Goal: Task Accomplishment & Management: Complete application form

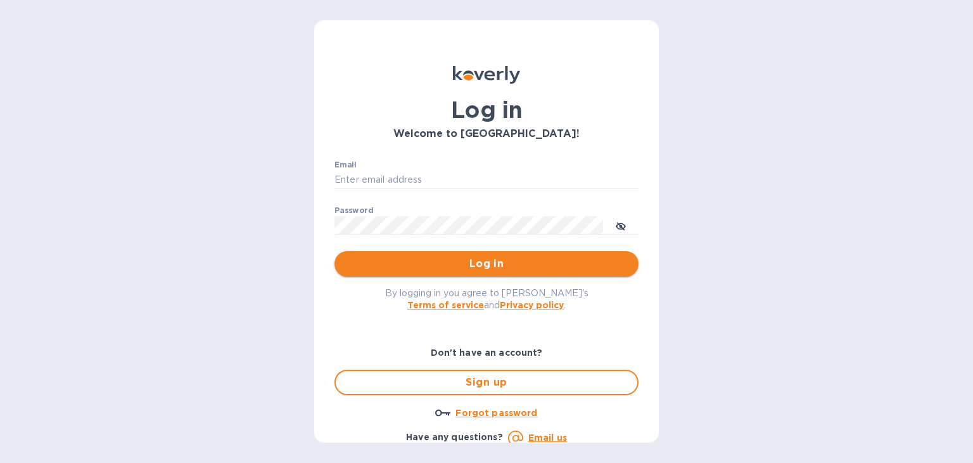
type input "[PERSON_NAME][EMAIL_ADDRESS][DOMAIN_NAME]"
click at [471, 262] on span "Log in" at bounding box center [487, 263] width 284 height 15
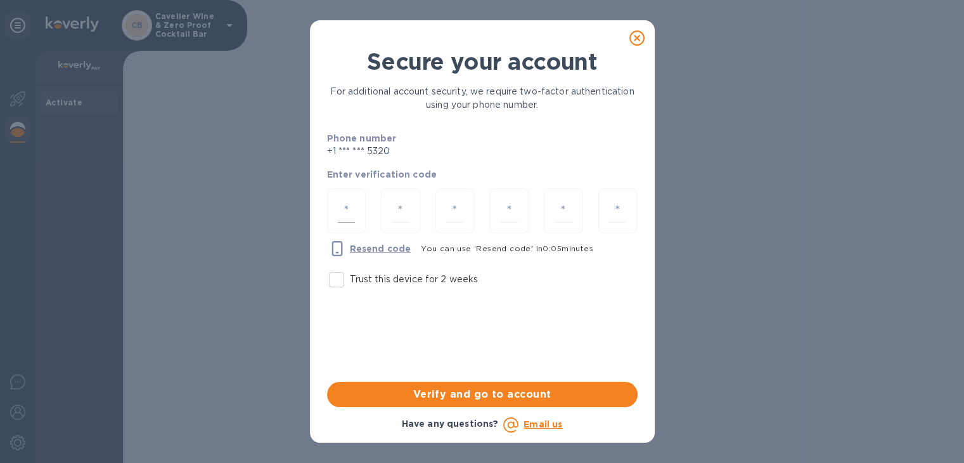
click at [333, 224] on div at bounding box center [346, 210] width 39 height 45
type input "1"
type input "0"
type input "6"
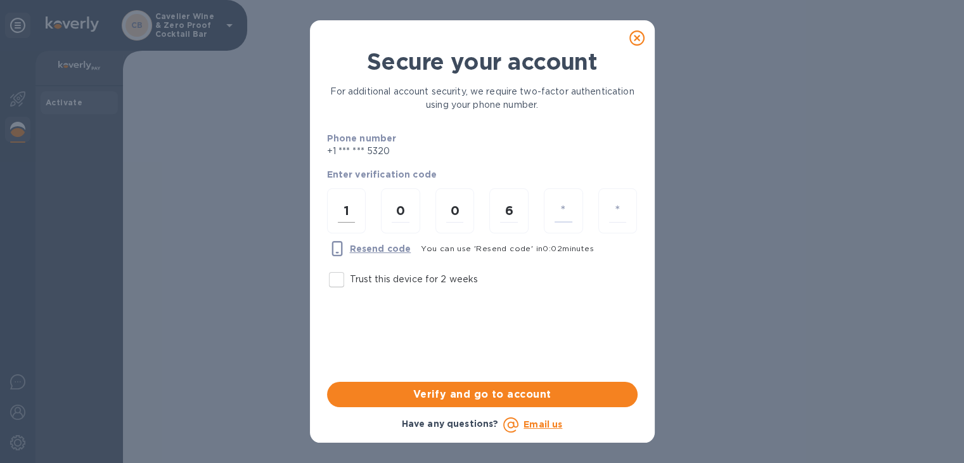
type input "8"
type input "7"
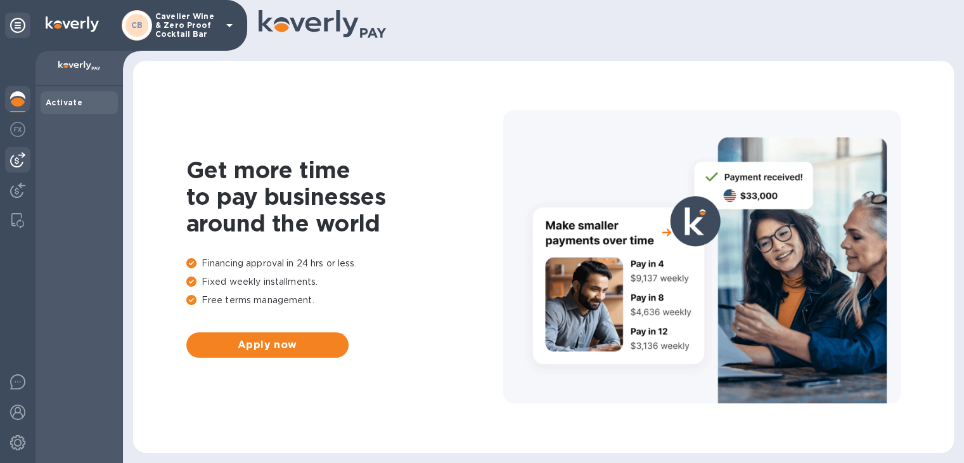
click at [14, 165] on img at bounding box center [17, 159] width 15 height 15
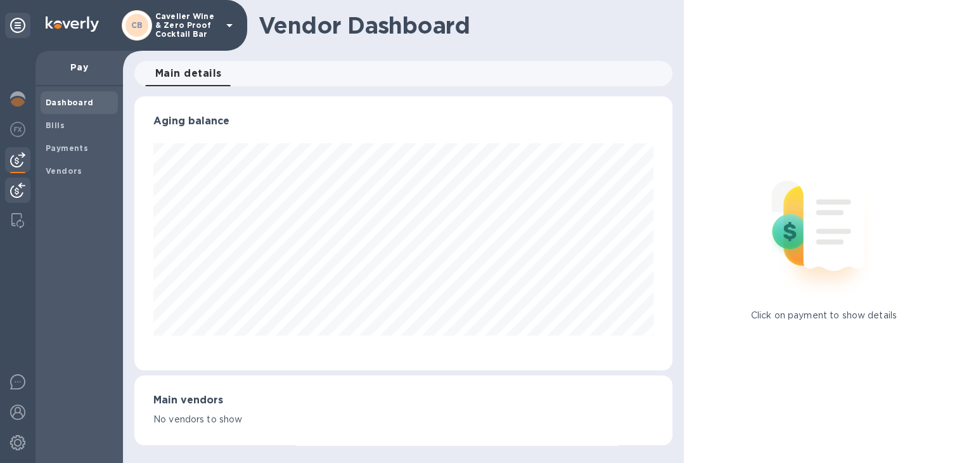
scroll to position [274, 537]
click at [15, 193] on img at bounding box center [17, 190] width 15 height 15
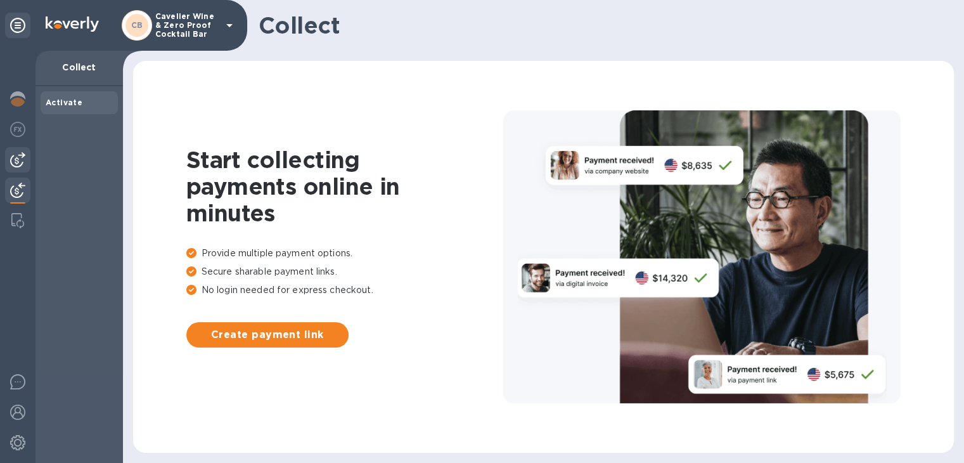
click at [15, 164] on img at bounding box center [17, 159] width 15 height 15
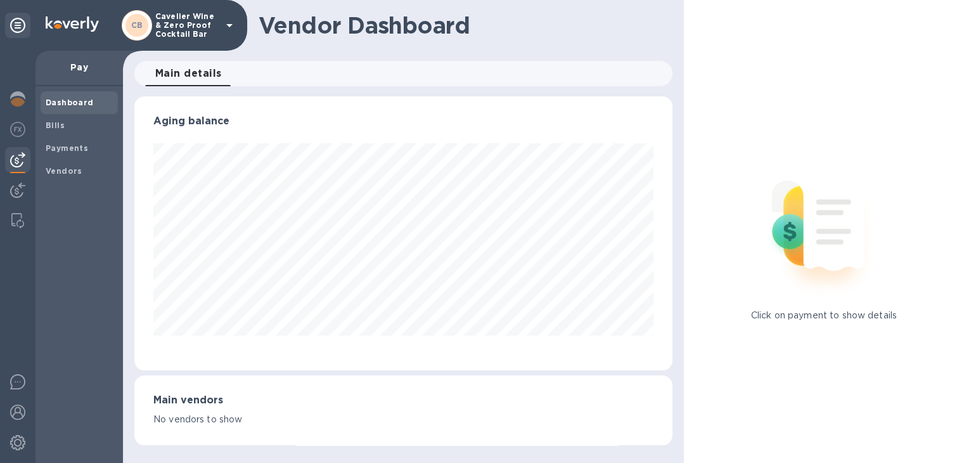
scroll to position [274, 537]
click at [76, 125] on span "Bills" at bounding box center [79, 125] width 67 height 13
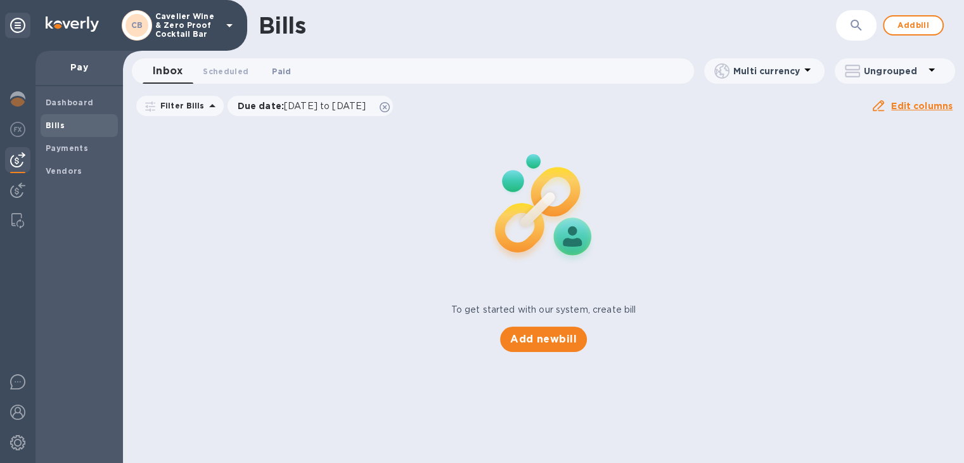
click at [283, 72] on span "Paid 0" at bounding box center [281, 71] width 19 height 13
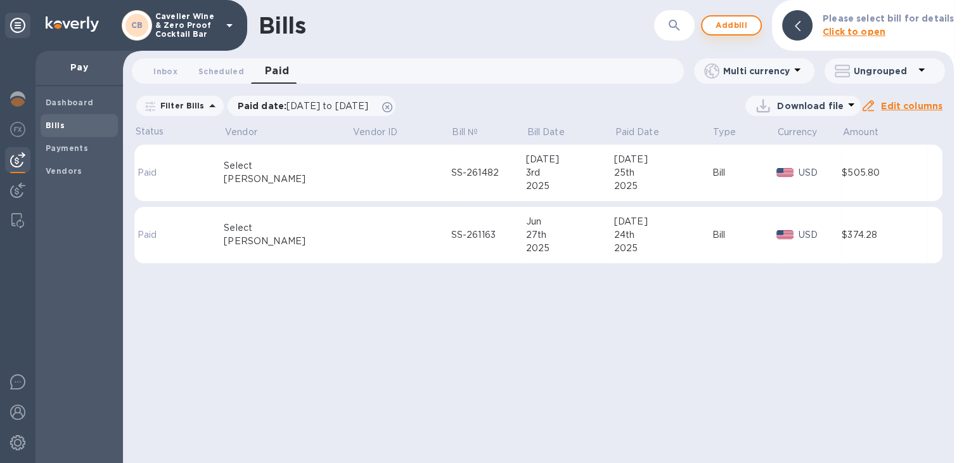
click at [748, 25] on span "Add bill" at bounding box center [731, 25] width 38 height 15
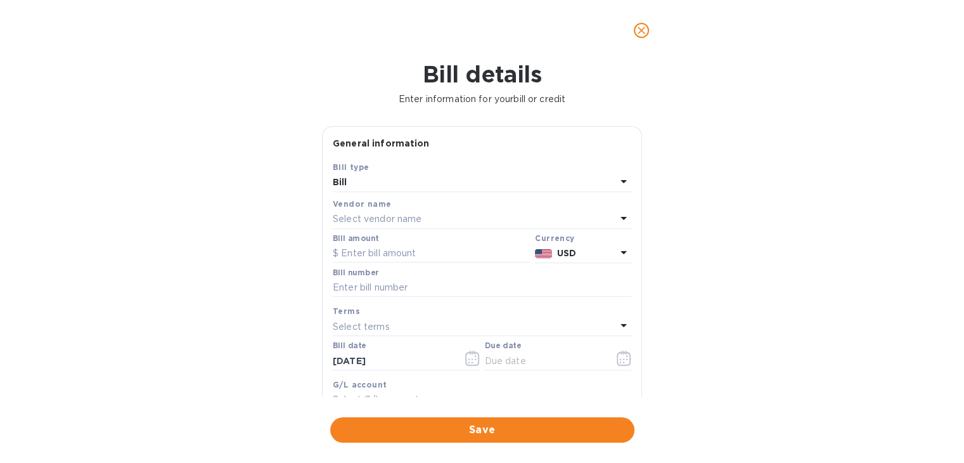
click at [424, 212] on div "Select vendor name" at bounding box center [474, 219] width 283 height 18
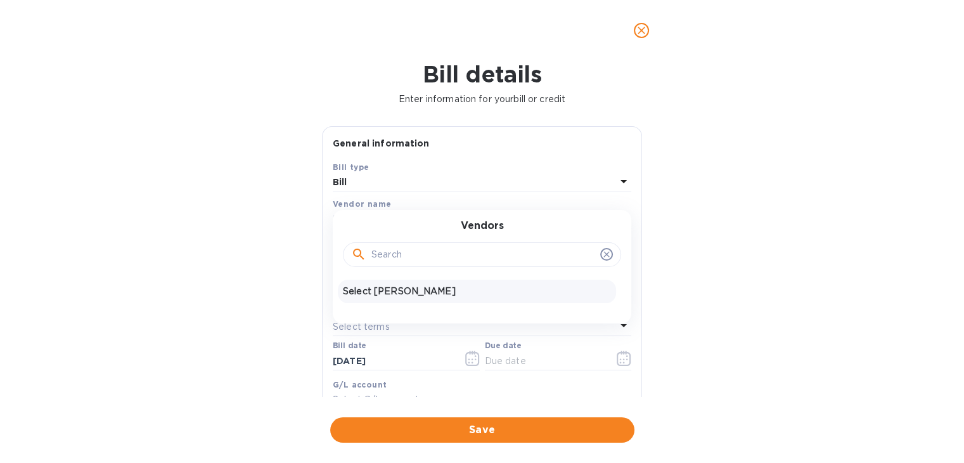
click at [400, 286] on p "Select Sellars" at bounding box center [477, 291] width 268 height 13
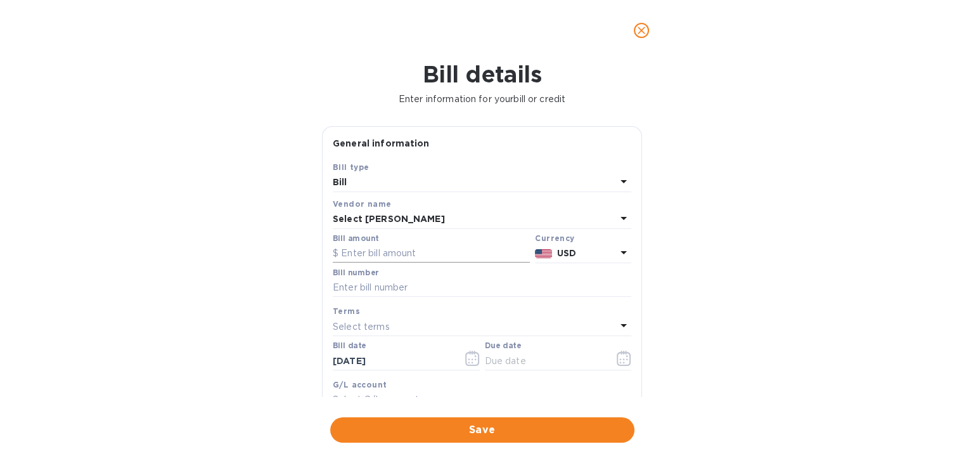
click at [413, 256] on input "text" at bounding box center [431, 253] width 197 height 19
click at [413, 290] on input "text" at bounding box center [482, 287] width 299 height 19
type input "SS-261930"
click at [413, 249] on input "text" at bounding box center [431, 253] width 197 height 19
click button "Save" at bounding box center [0, 0] width 0 height 0
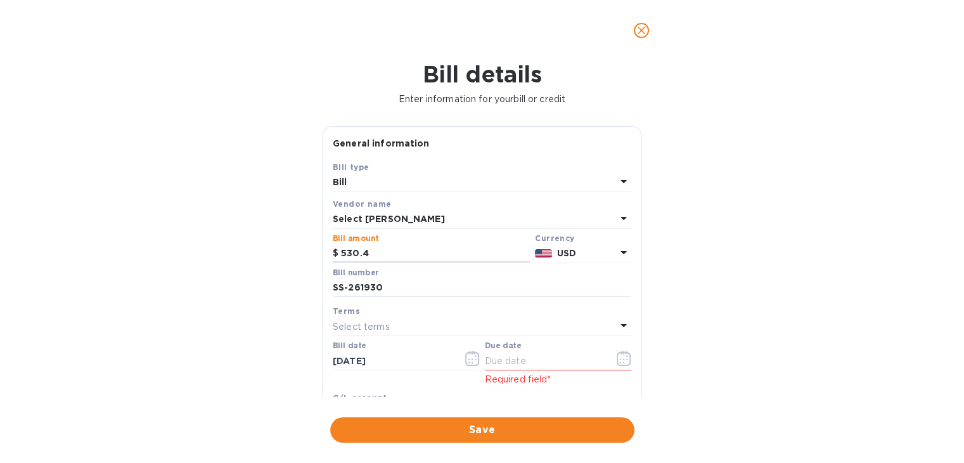
type input "530.4"
click at [423, 322] on div "Select terms" at bounding box center [474, 327] width 283 height 18
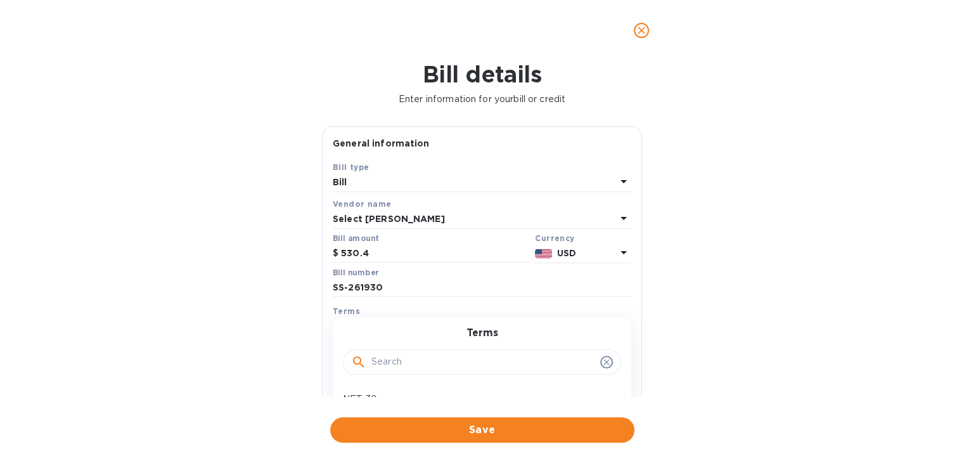
click at [662, 255] on div "Bill details Enter information for your bill or credit General information Save…" at bounding box center [482, 262] width 964 height 402
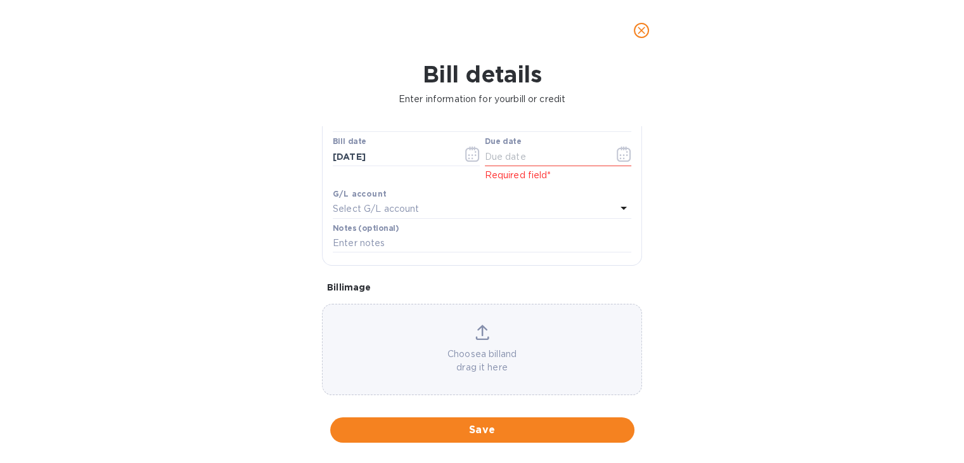
scroll to position [208, 0]
click at [645, 350] on div "General information Save Bill type Bill Vendor name Select Sellars Bill amount …" at bounding box center [482, 261] width 333 height 271
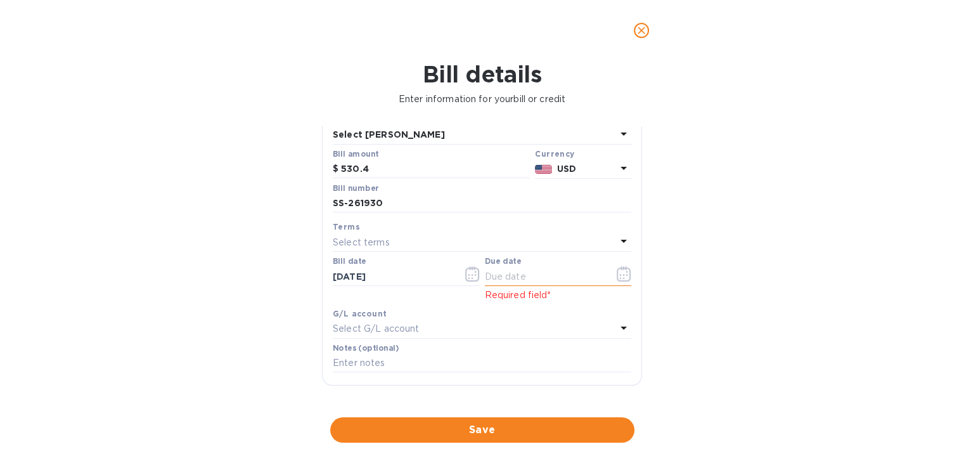
scroll to position [83, 0]
click at [465, 277] on icon "button" at bounding box center [472, 274] width 14 height 15
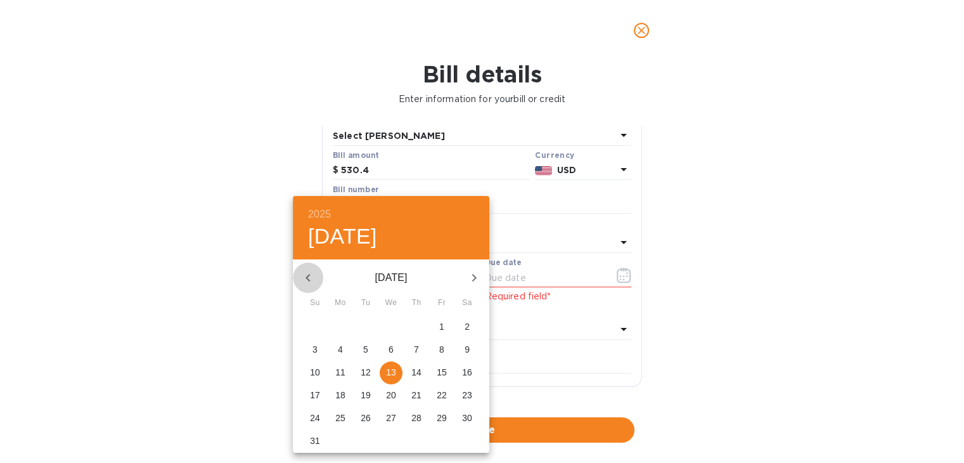
click at [311, 273] on icon "button" at bounding box center [307, 277] width 15 height 15
click at [438, 345] on p "11" at bounding box center [442, 349] width 10 height 13
type input "07/11/2025"
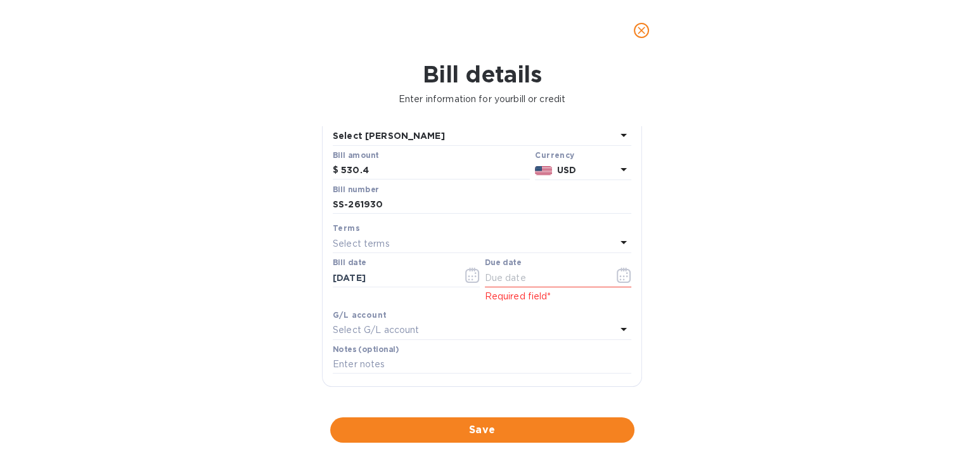
click at [479, 234] on div "Terms" at bounding box center [482, 227] width 299 height 13
click at [553, 244] on div "Select terms" at bounding box center [474, 244] width 283 height 18
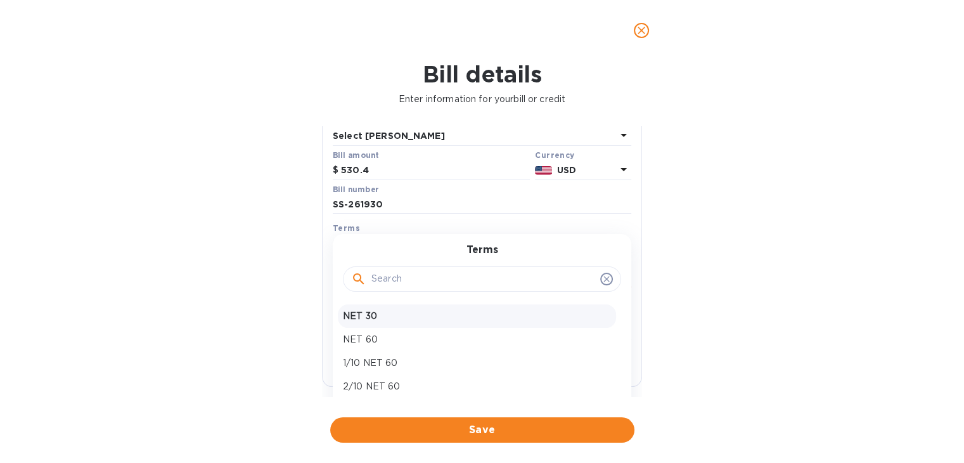
click at [449, 312] on p "NET 30" at bounding box center [477, 315] width 268 height 13
type input "08/10/2025"
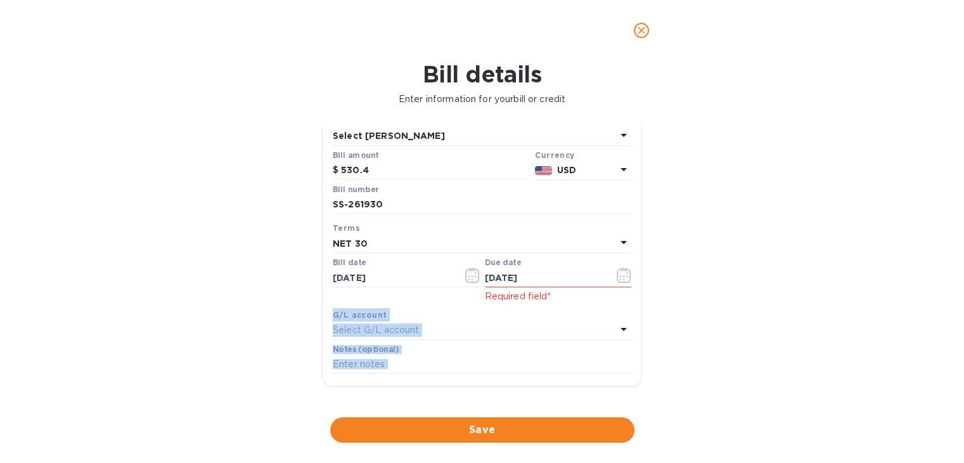
drag, startPoint x: 643, startPoint y: 302, endPoint x: 645, endPoint y: 387, distance: 84.3
click at [645, 387] on div "General information Save Bill type Bill Vendor name Select Sellars Bill amount …" at bounding box center [482, 261] width 333 height 271
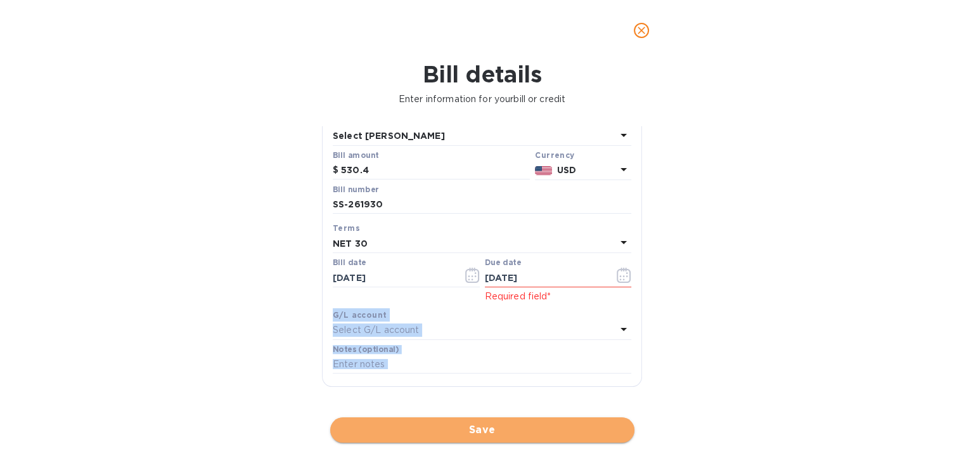
click at [567, 422] on span "Save" at bounding box center [482, 429] width 284 height 15
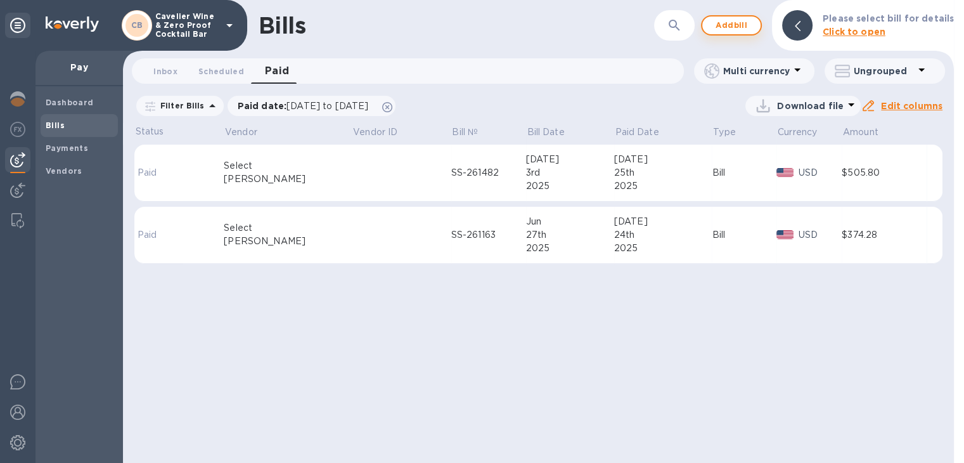
click at [738, 22] on span "Add bill" at bounding box center [731, 25] width 38 height 15
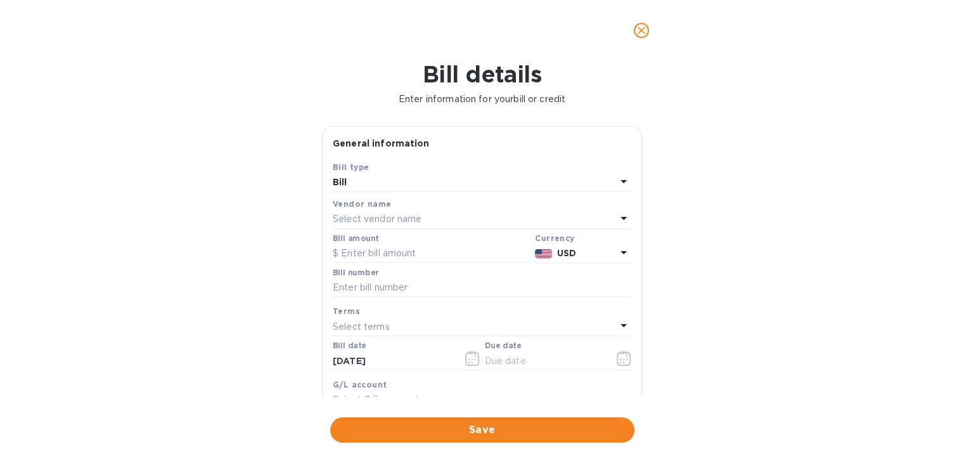
click at [431, 214] on div "Select vendor name" at bounding box center [474, 219] width 283 height 18
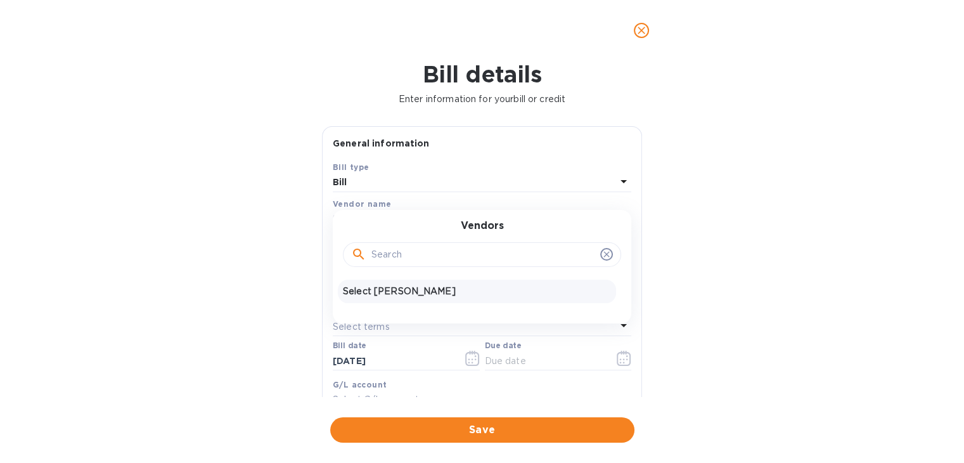
click at [402, 286] on p "Select Sellars" at bounding box center [477, 291] width 268 height 13
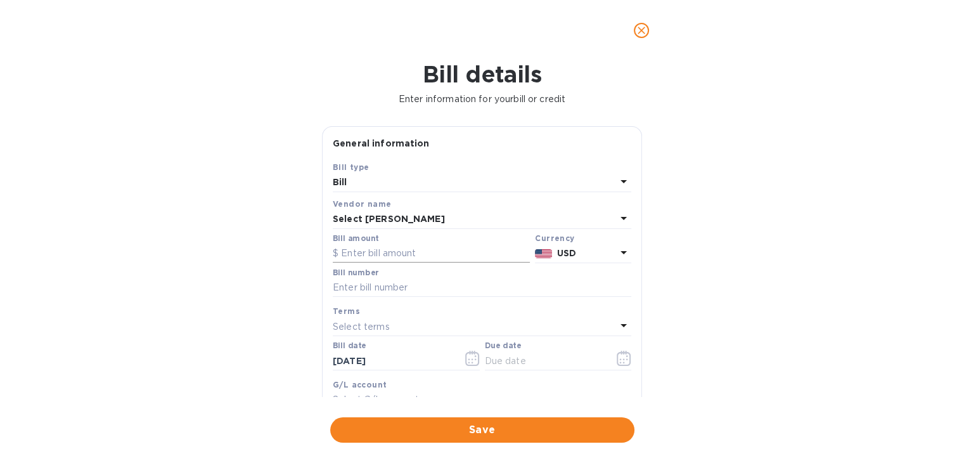
click at [377, 255] on input "text" at bounding box center [431, 253] width 197 height 19
type input "797.64"
click at [390, 285] on input "text" at bounding box center [482, 287] width 299 height 19
type input "SS-262100"
click at [467, 361] on icon "button" at bounding box center [472, 357] width 15 height 15
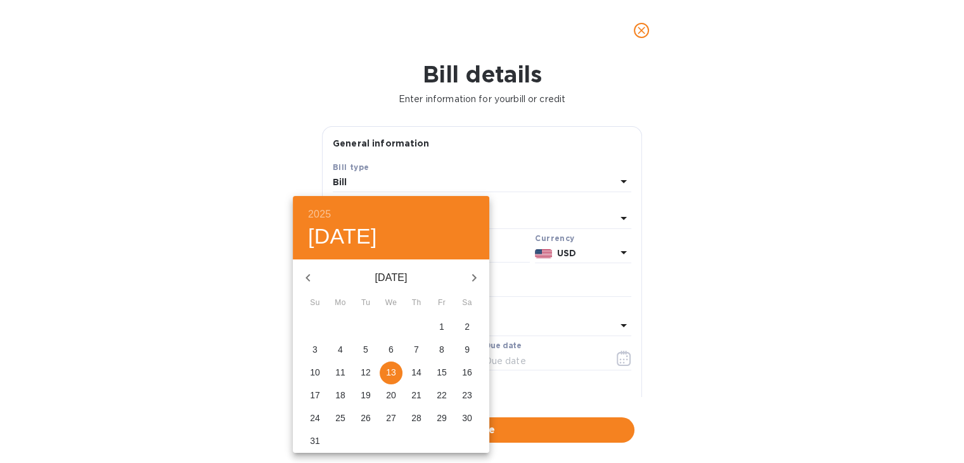
click at [312, 274] on icon "button" at bounding box center [307, 277] width 15 height 15
click at [364, 371] on p "15" at bounding box center [366, 372] width 10 height 13
type input "07/15/2025"
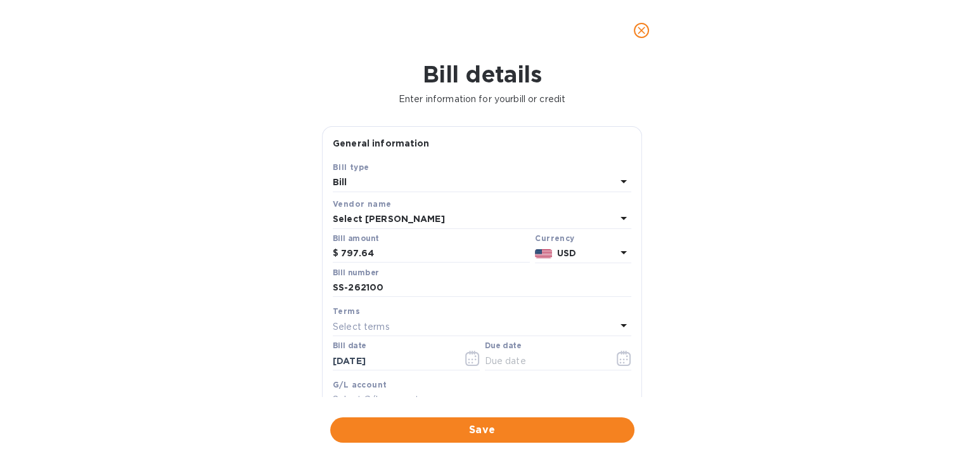
click at [459, 330] on div "Select terms" at bounding box center [474, 327] width 283 height 18
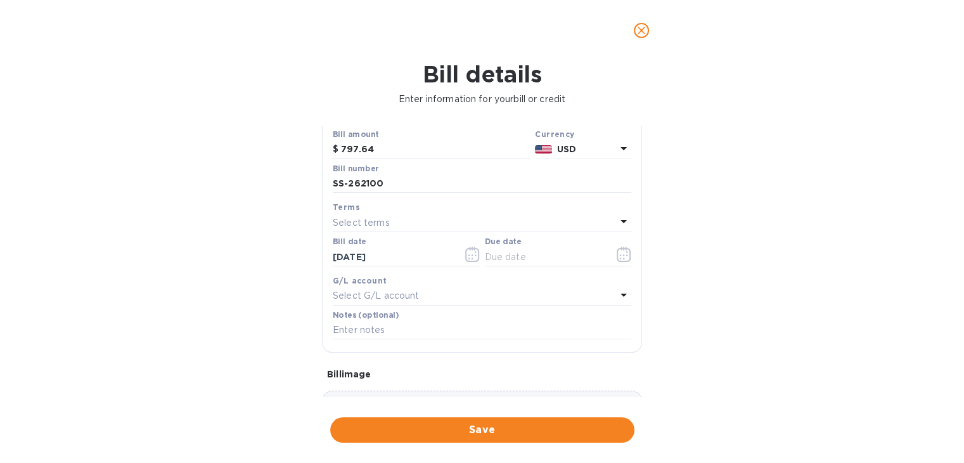
scroll to position [107, 0]
click at [527, 224] on div "Select terms" at bounding box center [474, 219] width 283 height 18
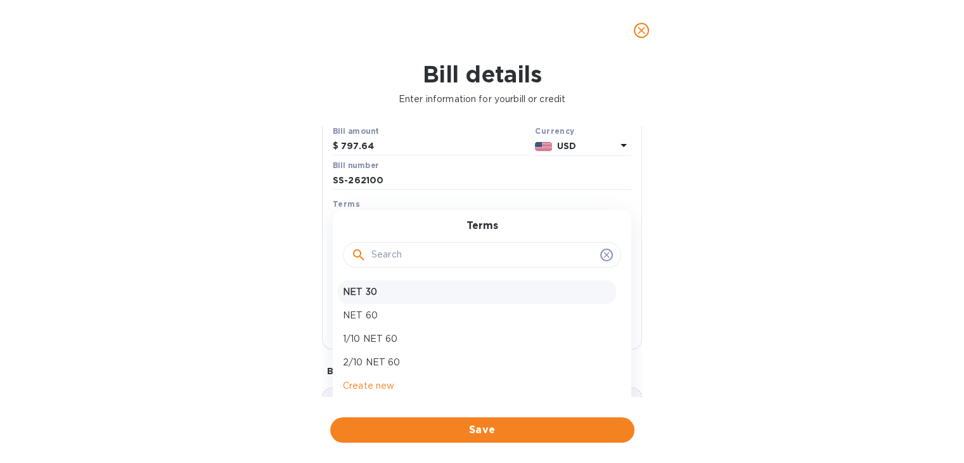
click at [416, 297] on p "NET 30" at bounding box center [477, 291] width 268 height 13
type input "08/14/2025"
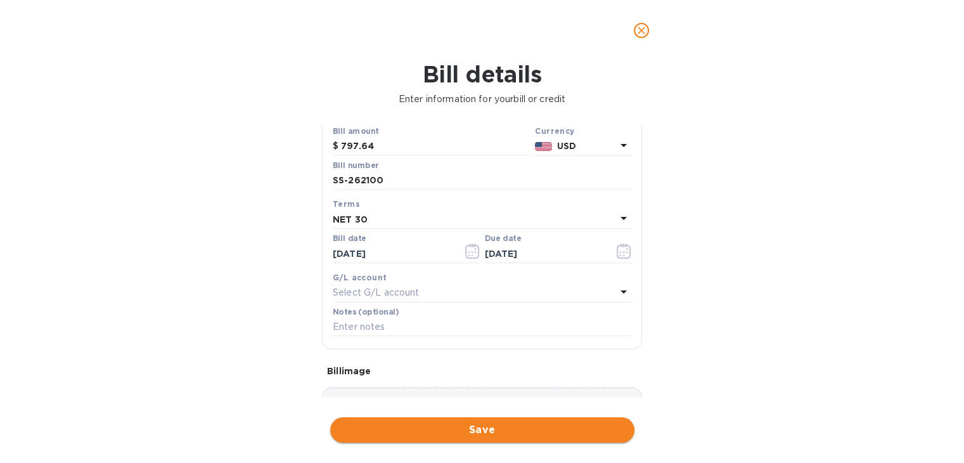
click at [479, 422] on span "Save" at bounding box center [482, 429] width 284 height 15
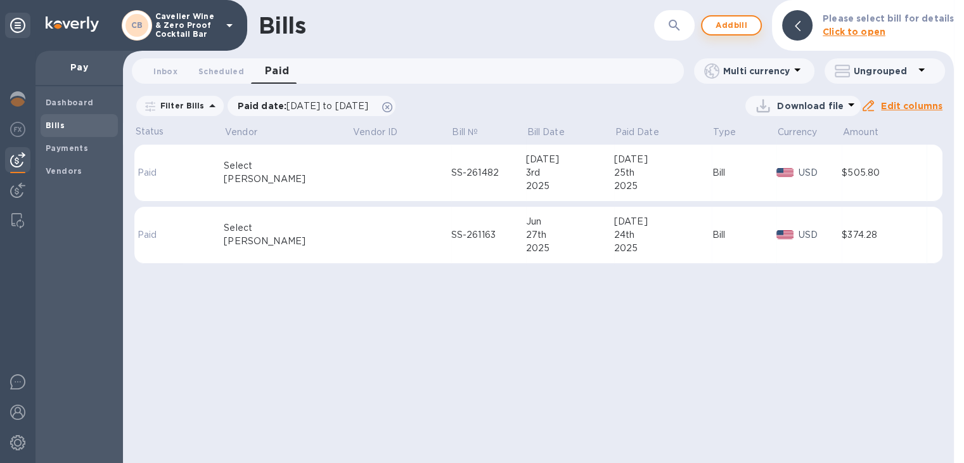
click at [731, 24] on span "Add bill" at bounding box center [731, 25] width 38 height 15
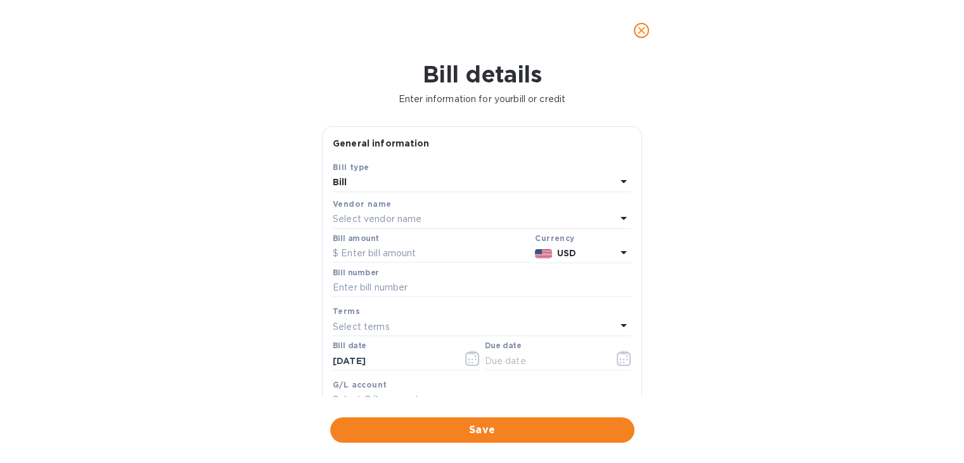
click at [444, 211] on div "Select vendor name" at bounding box center [474, 219] width 283 height 18
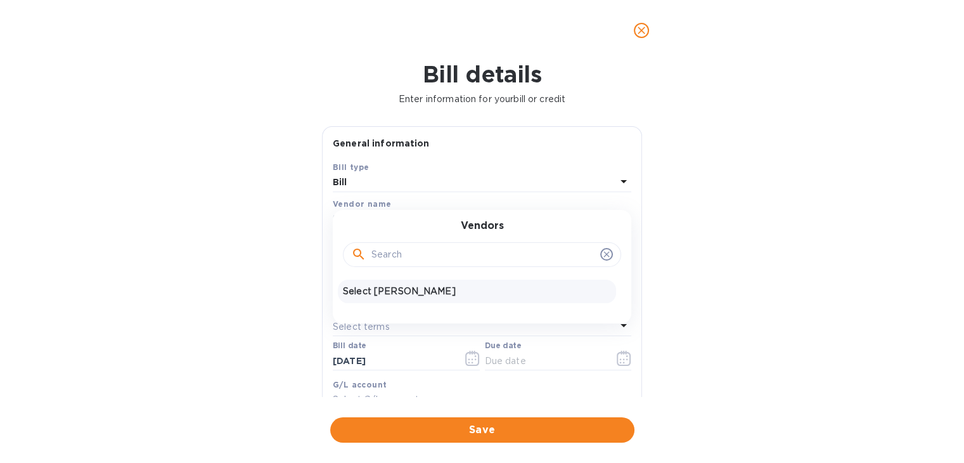
click at [389, 287] on p "Select Sellars" at bounding box center [477, 291] width 268 height 13
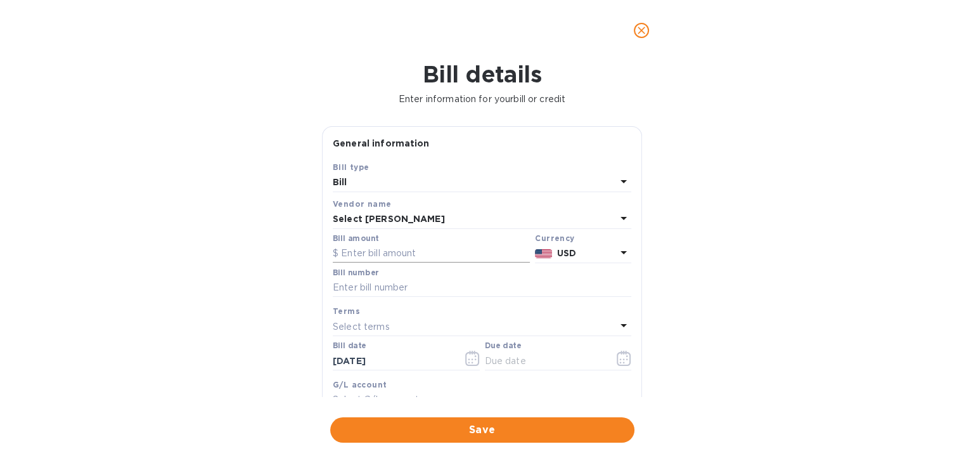
click at [368, 256] on input "text" at bounding box center [431, 253] width 197 height 19
type input "533.4"
click at [394, 290] on input "text" at bounding box center [482, 287] width 299 height 19
type input "SS-262910"
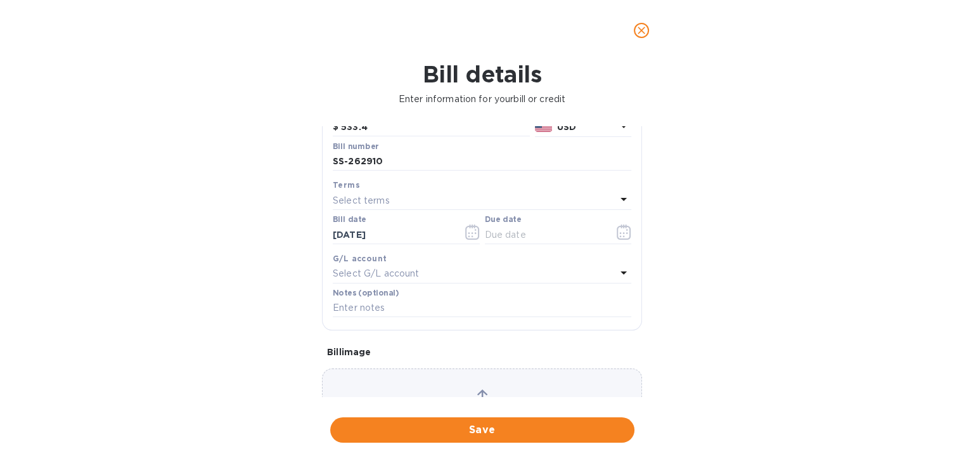
scroll to position [127, 0]
click at [411, 236] on input "08/13/2025" at bounding box center [393, 233] width 120 height 19
click at [472, 236] on icon "button" at bounding box center [472, 230] width 15 height 15
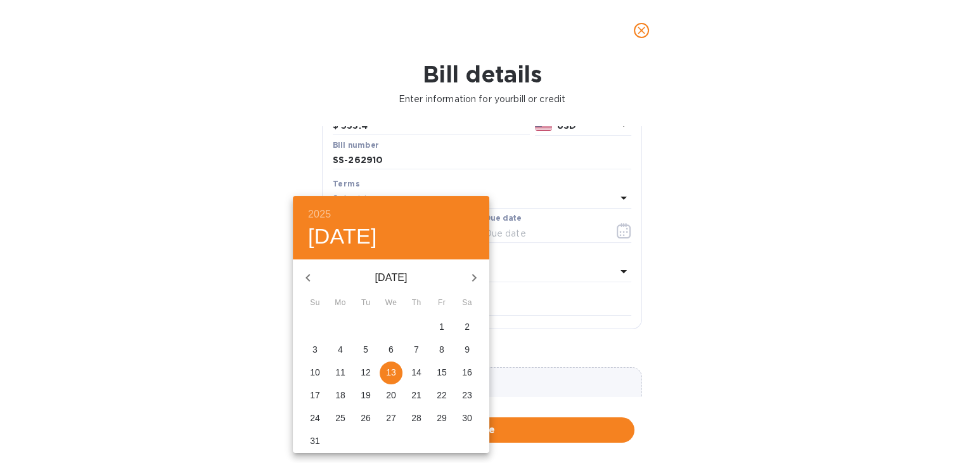
click at [302, 276] on icon "button" at bounding box center [307, 277] width 15 height 15
click at [438, 395] on p "25" at bounding box center [442, 395] width 10 height 13
type input "07/25/2025"
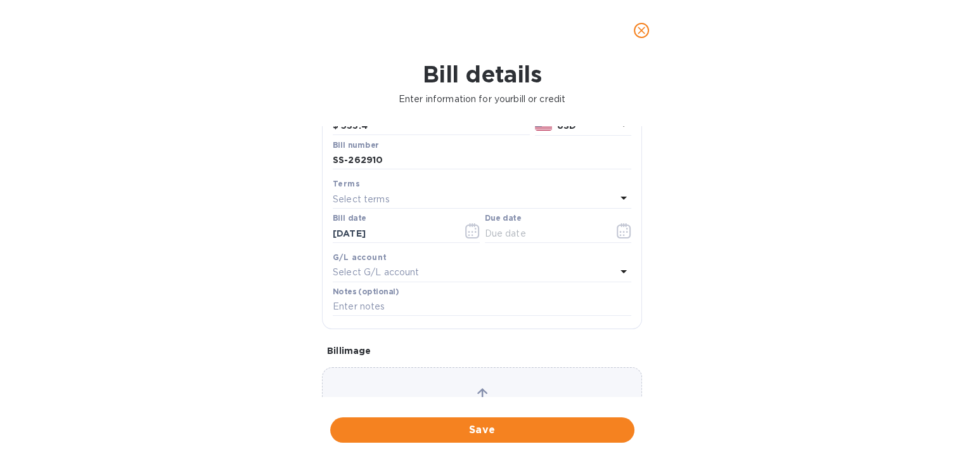
click at [426, 202] on div "Select terms" at bounding box center [474, 199] width 283 height 18
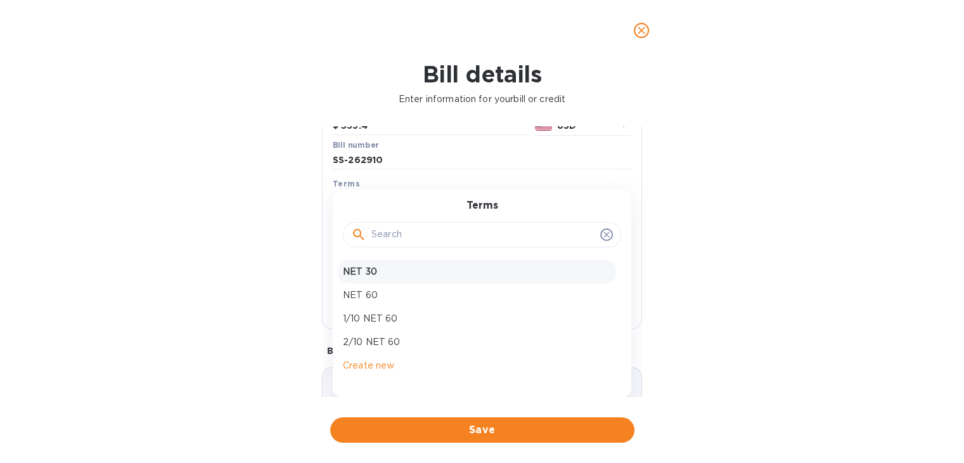
click at [416, 275] on p "NET 30" at bounding box center [477, 271] width 268 height 13
type input "08/24/2025"
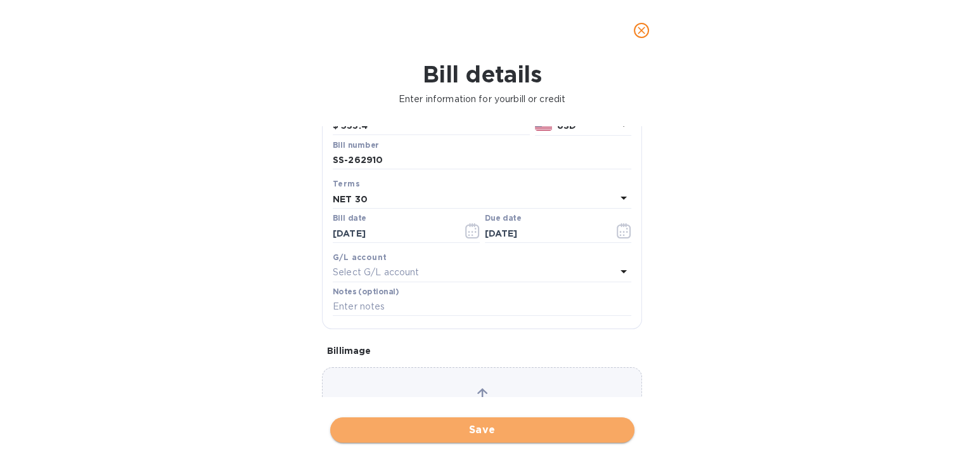
click at [475, 427] on span "Save" at bounding box center [482, 429] width 284 height 15
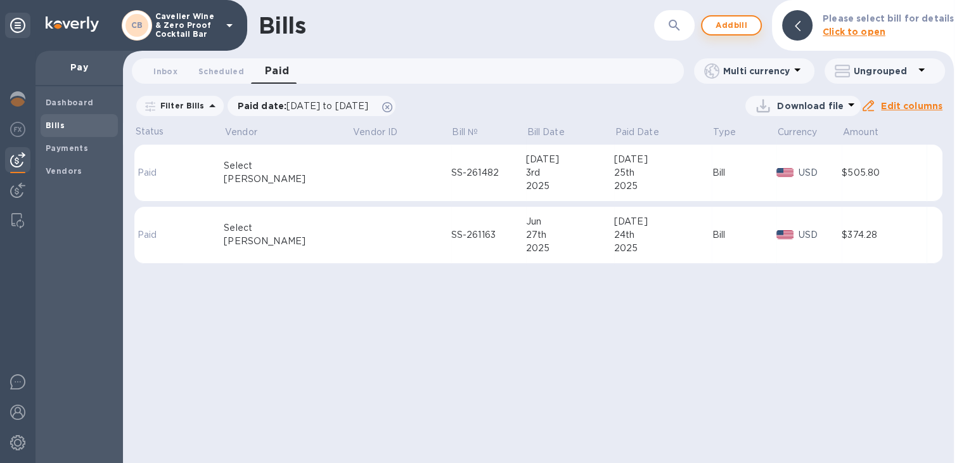
click at [738, 18] on span "Add bill" at bounding box center [731, 25] width 38 height 15
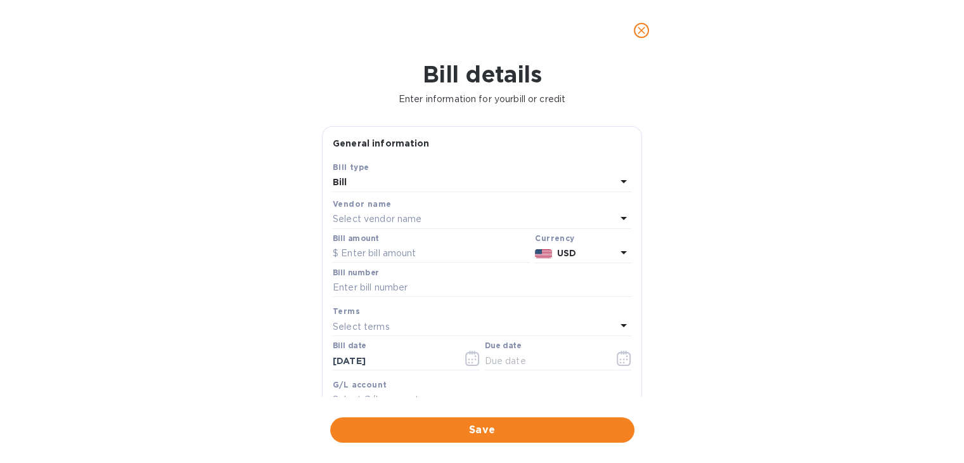
click at [428, 221] on div "Select vendor name" at bounding box center [474, 219] width 283 height 18
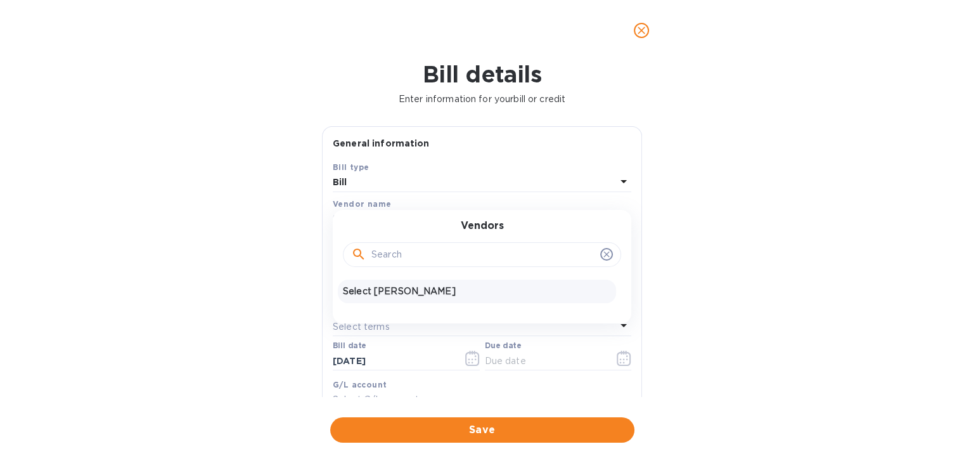
click at [389, 291] on p "Select Sellars" at bounding box center [477, 291] width 268 height 13
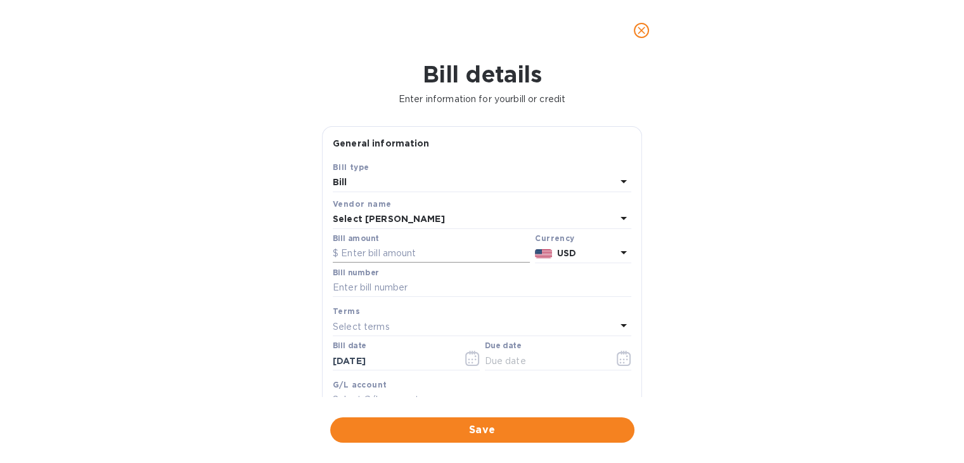
click at [382, 259] on input "text" at bounding box center [431, 253] width 197 height 19
type input "618"
click at [386, 290] on input "text" at bounding box center [482, 287] width 299 height 19
type input "SS-263245"
drag, startPoint x: 636, startPoint y: 259, endPoint x: 639, endPoint y: 307, distance: 48.2
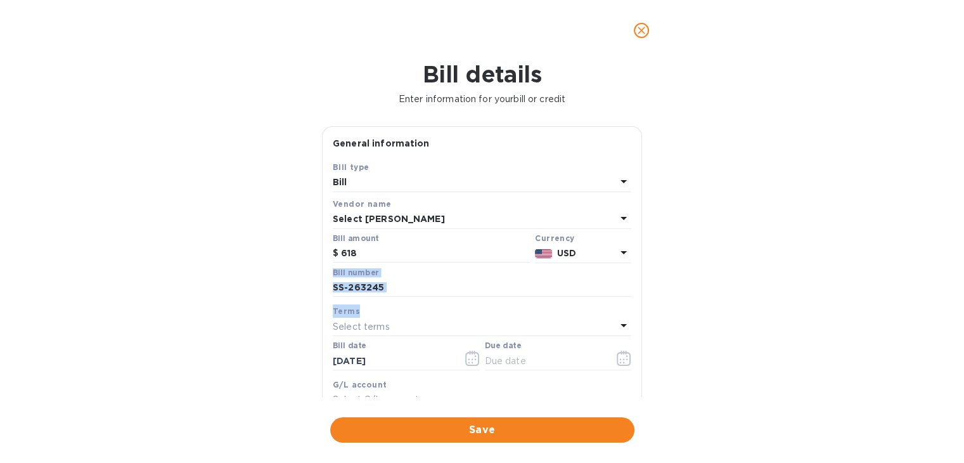
click at [639, 307] on div "General information Save Bill type Bill Vendor name Select Sellars Bill amount …" at bounding box center [482, 261] width 320 height 271
click at [657, 300] on div "Bill details Enter information for your bill or credit General information Save…" at bounding box center [482, 262] width 964 height 402
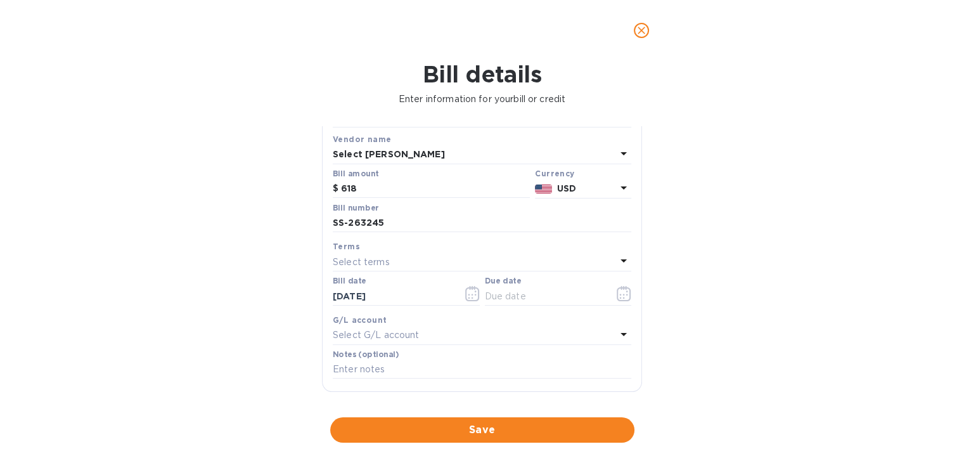
scroll to position [84, 0]
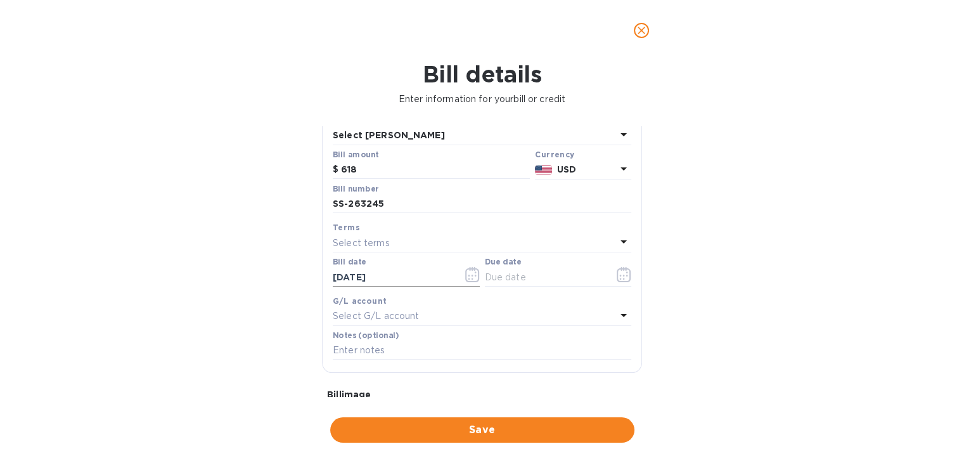
click at [466, 281] on icon "button" at bounding box center [472, 274] width 15 height 15
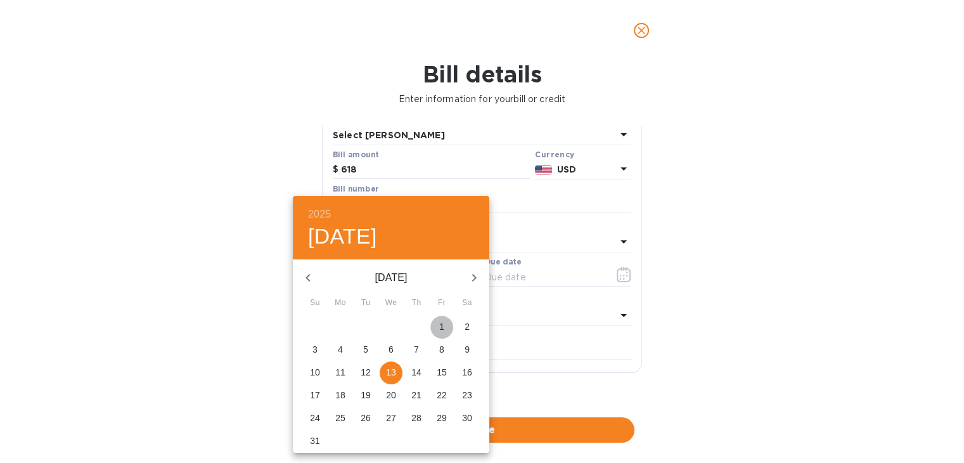
click at [440, 328] on p "1" at bounding box center [441, 326] width 5 height 13
type input "08/01/2025"
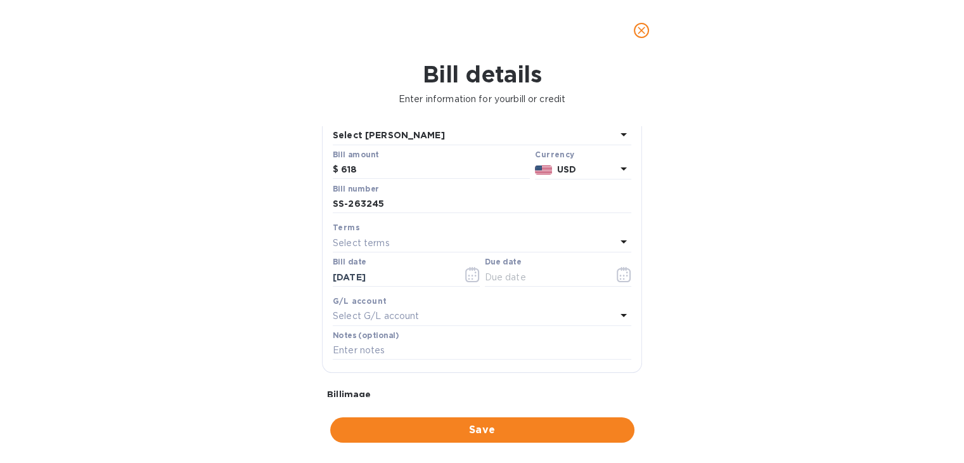
click at [439, 247] on div "Select terms" at bounding box center [474, 243] width 283 height 18
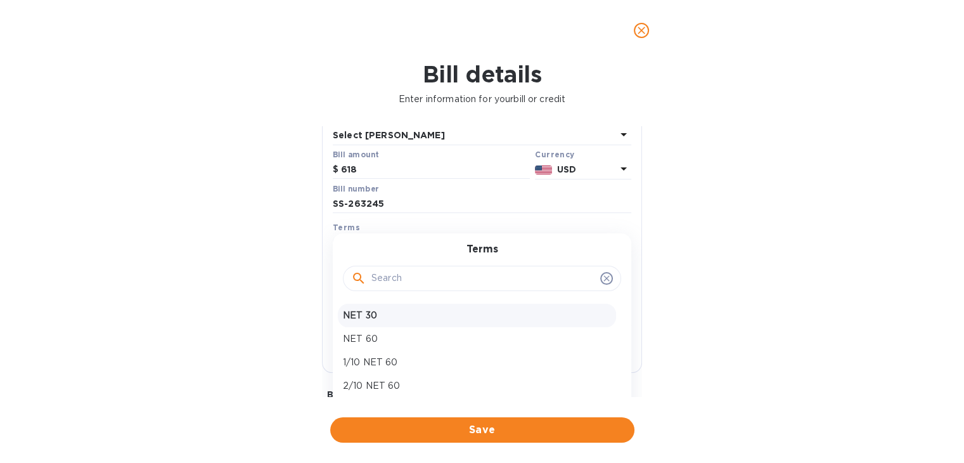
click at [424, 317] on p "NET 30" at bounding box center [477, 315] width 268 height 13
type input "08/31/2025"
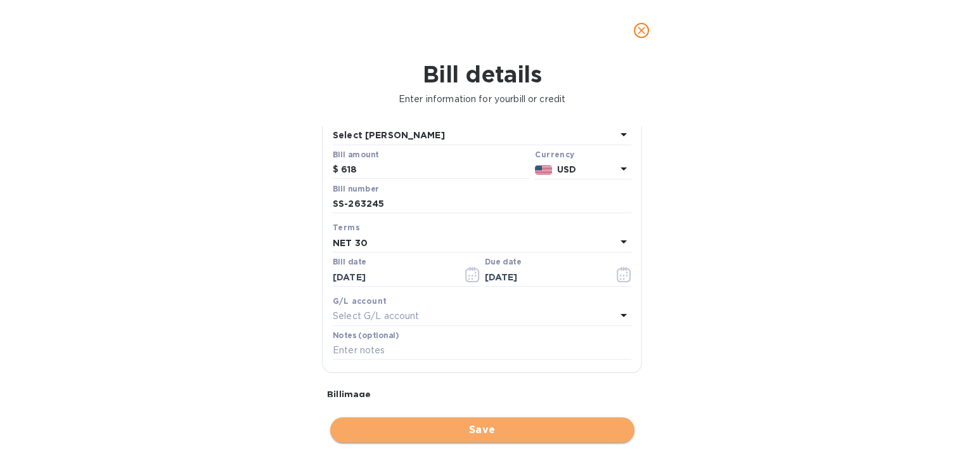
click at [480, 422] on span "Save" at bounding box center [482, 429] width 284 height 15
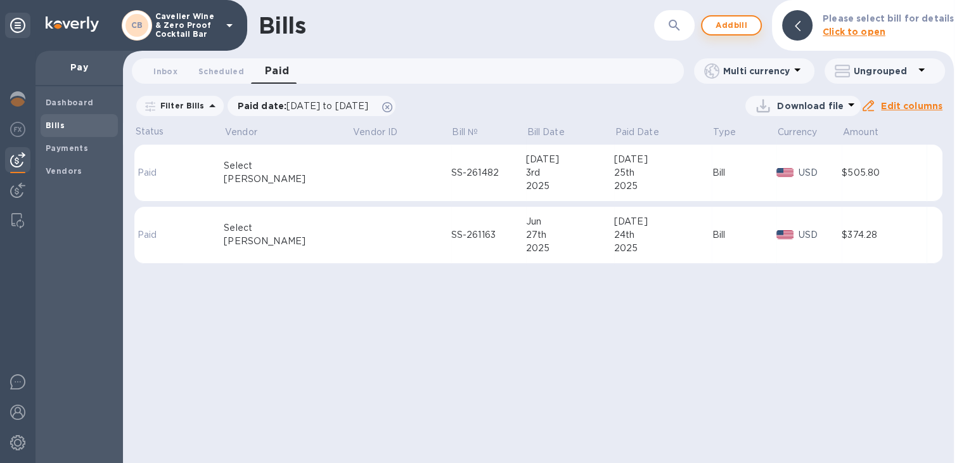
click at [744, 25] on span "Add bill" at bounding box center [731, 25] width 38 height 15
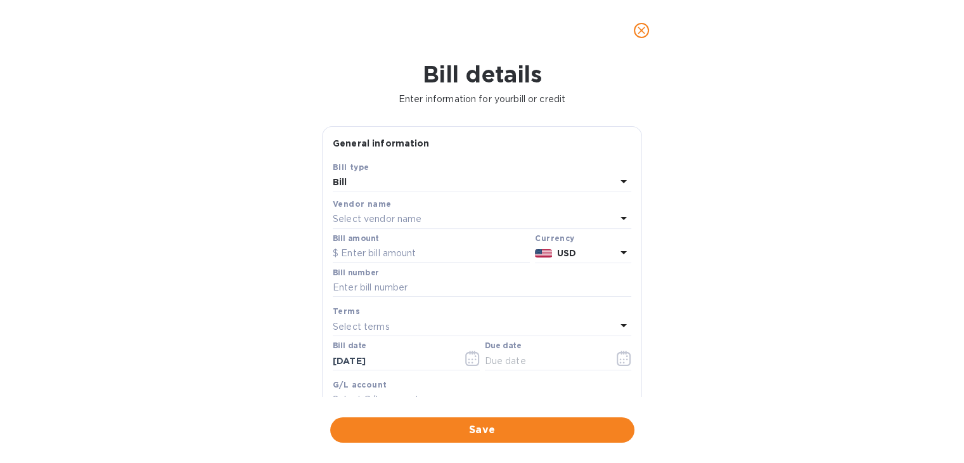
click at [444, 215] on div "Select vendor name" at bounding box center [474, 219] width 283 height 18
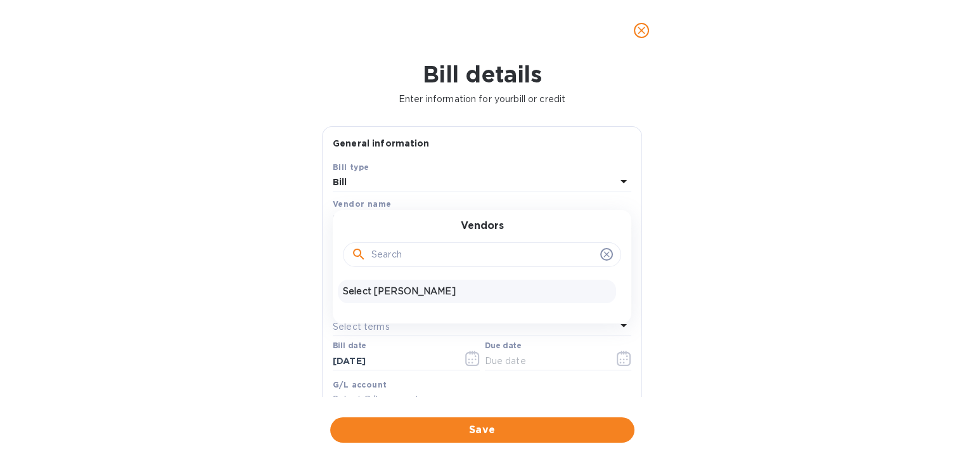
click at [388, 293] on p "Select Sellars" at bounding box center [477, 291] width 268 height 13
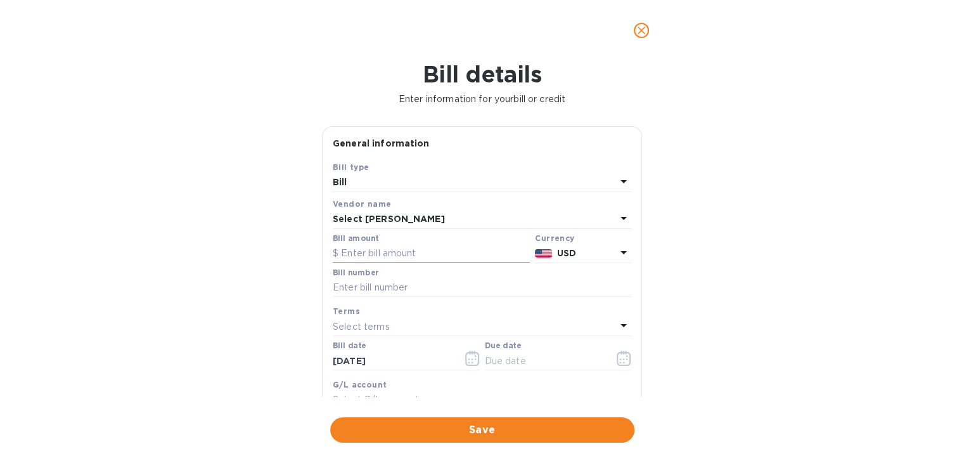
click at [384, 259] on input "text" at bounding box center [431, 253] width 197 height 19
type input "273.36"
click at [390, 280] on input "text" at bounding box center [482, 287] width 299 height 19
type input "SS-263686"
click at [401, 330] on div "Select terms" at bounding box center [474, 327] width 283 height 18
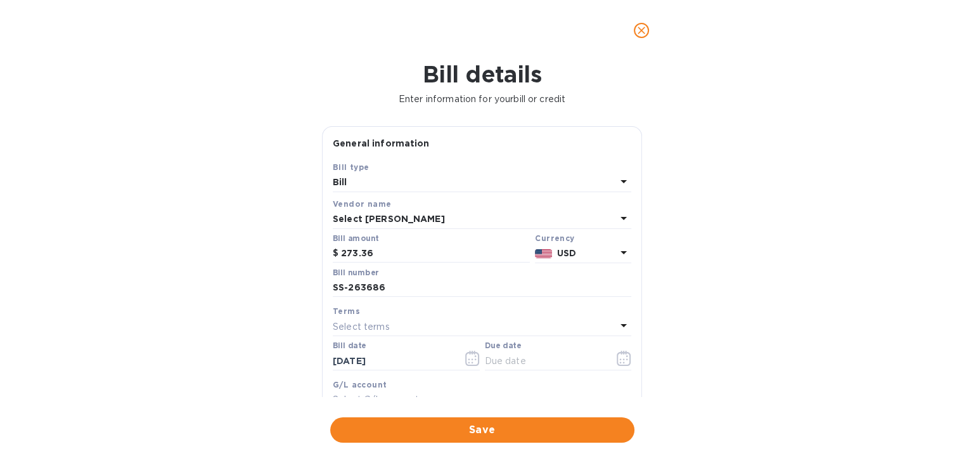
click at [683, 233] on div "Bill details Enter information for your bill or credit General information Save…" at bounding box center [482, 262] width 964 height 402
drag, startPoint x: 636, startPoint y: 214, endPoint x: 632, endPoint y: 318, distance: 103.4
click at [632, 318] on div "Save Bill type Bill Vendor name Select Sellars Bill amount $ 273.36 Currency US…" at bounding box center [482, 307] width 319 height 295
click at [724, 271] on div "Bill details Enter information for your bill or credit General information Save…" at bounding box center [482, 262] width 964 height 402
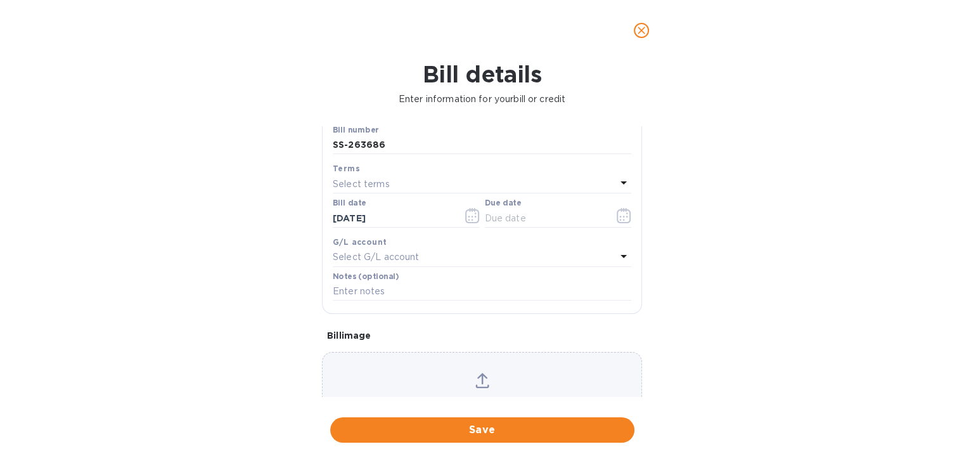
scroll to position [146, 0]
click at [383, 211] on input "08/13/2025" at bounding box center [393, 214] width 120 height 19
click at [475, 212] on icon "button" at bounding box center [472, 212] width 14 height 15
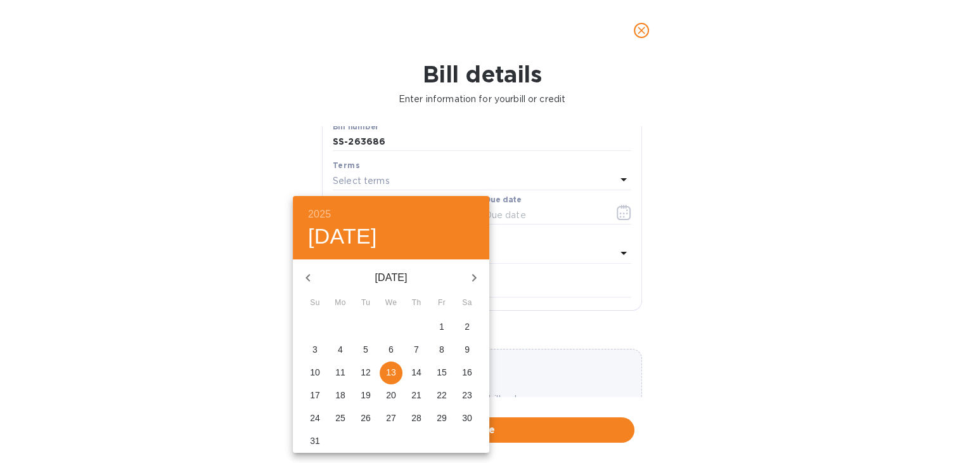
click at [436, 349] on span "8" at bounding box center [441, 349] width 23 height 13
type input "08/08/2025"
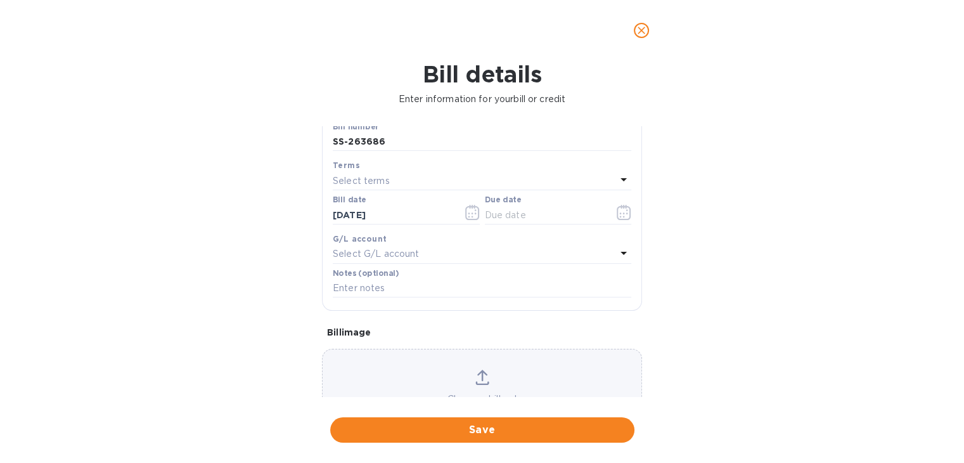
click at [441, 176] on div "Select terms" at bounding box center [474, 181] width 283 height 18
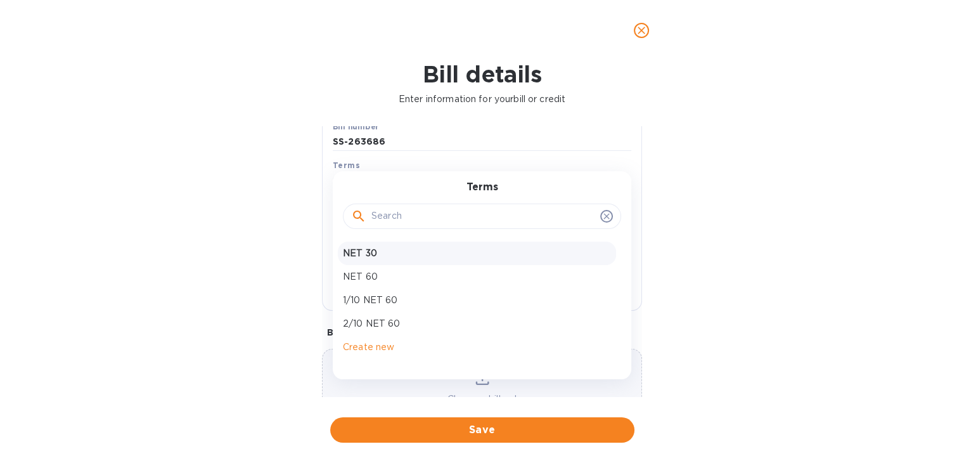
click at [421, 254] on p "NET 30" at bounding box center [477, 253] width 268 height 13
type input "09/07/2025"
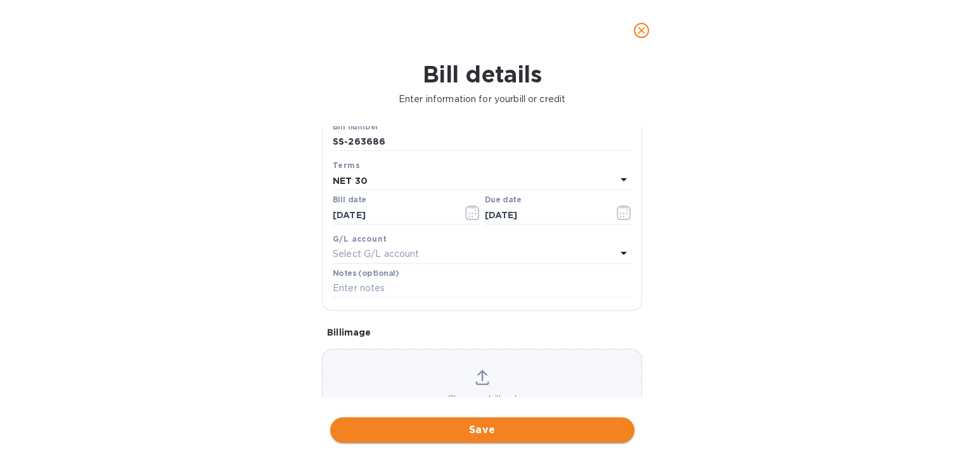
click at [461, 424] on span "Save" at bounding box center [482, 429] width 284 height 15
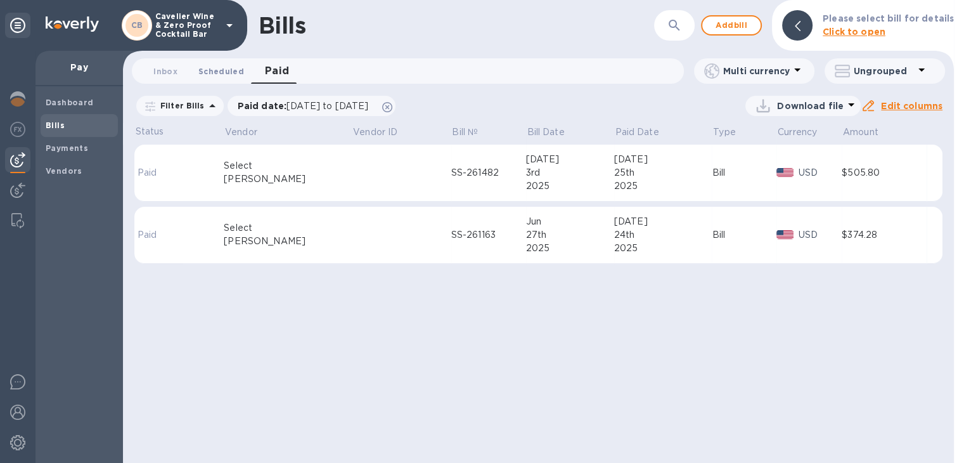
click at [229, 75] on span "Scheduled 0" at bounding box center [221, 71] width 46 height 13
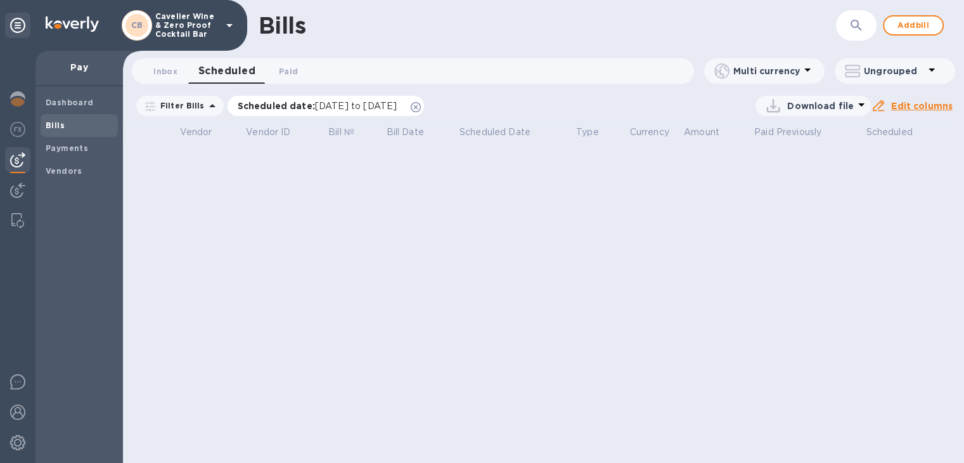
click at [421, 107] on icon at bounding box center [416, 107] width 10 height 10
click at [164, 69] on span "Inbox 0" at bounding box center [165, 71] width 24 height 13
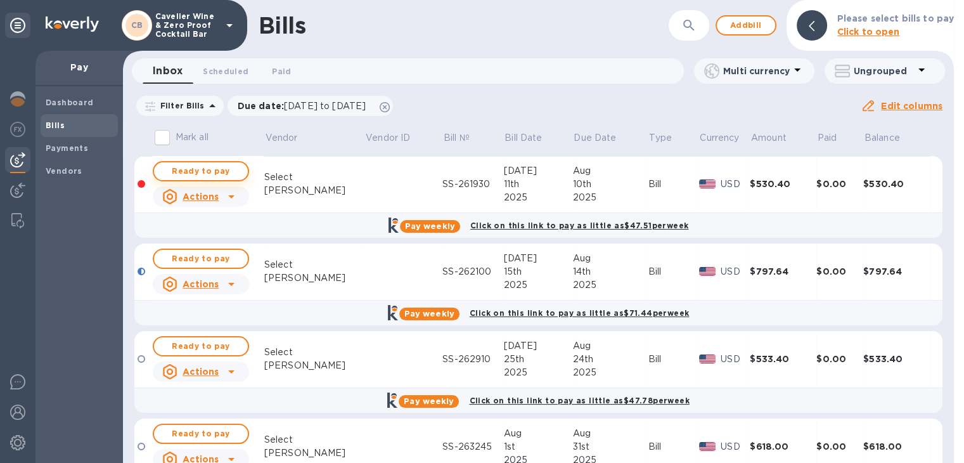
click at [183, 167] on span "Ready to pay" at bounding box center [201, 171] width 74 height 15
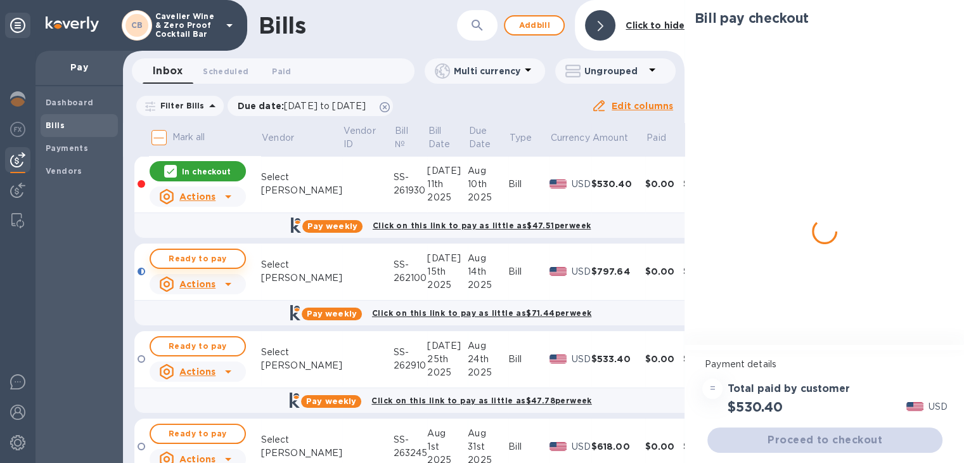
click at [190, 252] on span "Ready to pay" at bounding box center [198, 258] width 74 height 15
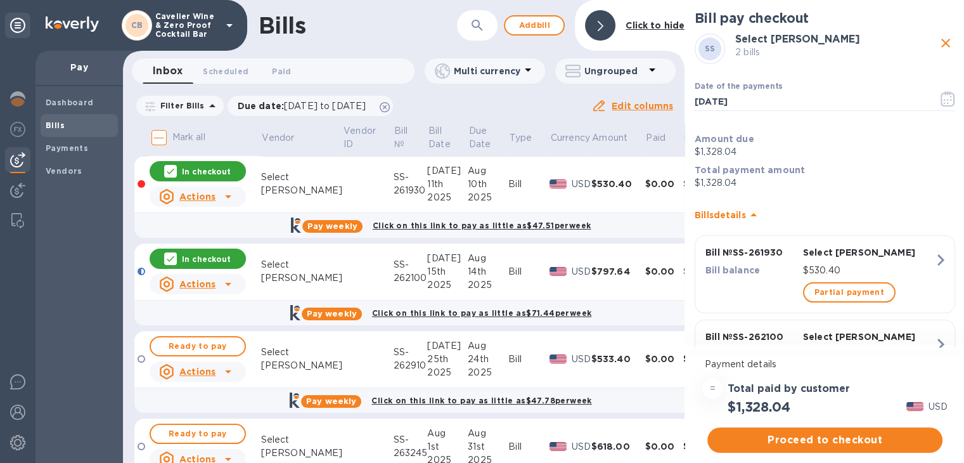
scroll to position [75, 0]
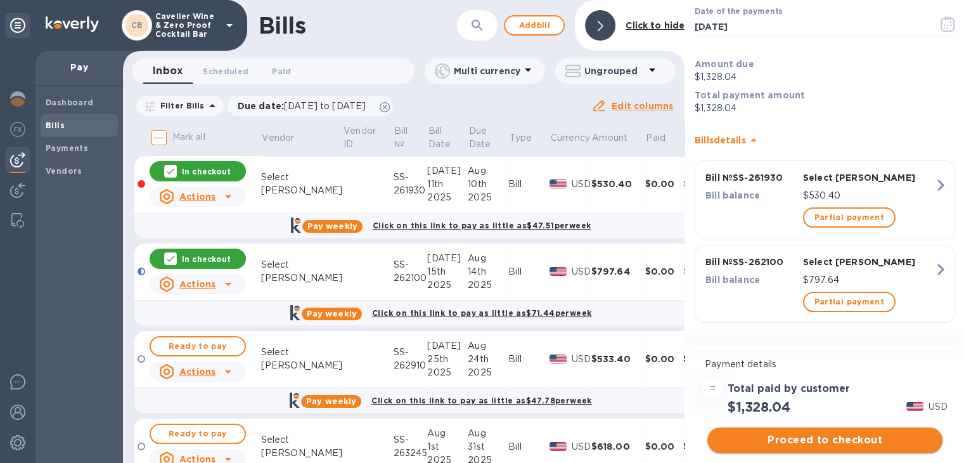
click at [862, 437] on span "Proceed to checkout" at bounding box center [824, 439] width 215 height 15
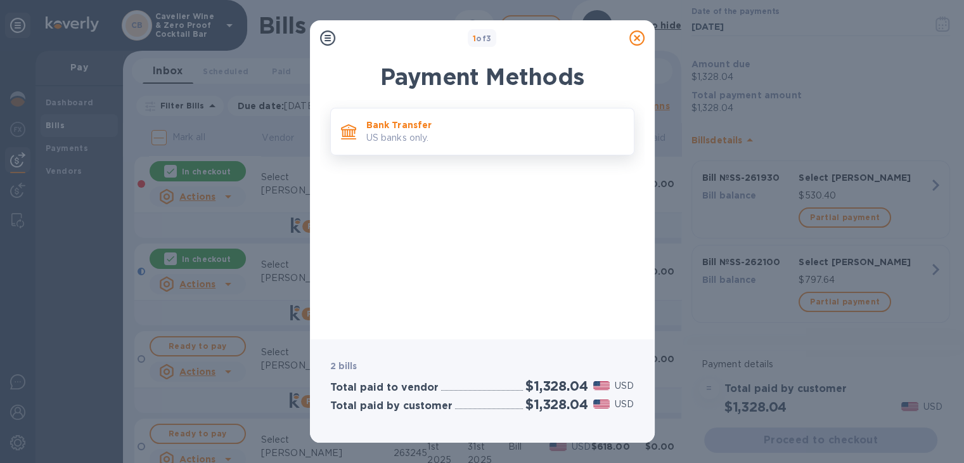
click at [458, 135] on p "US banks only." at bounding box center [494, 137] width 257 height 13
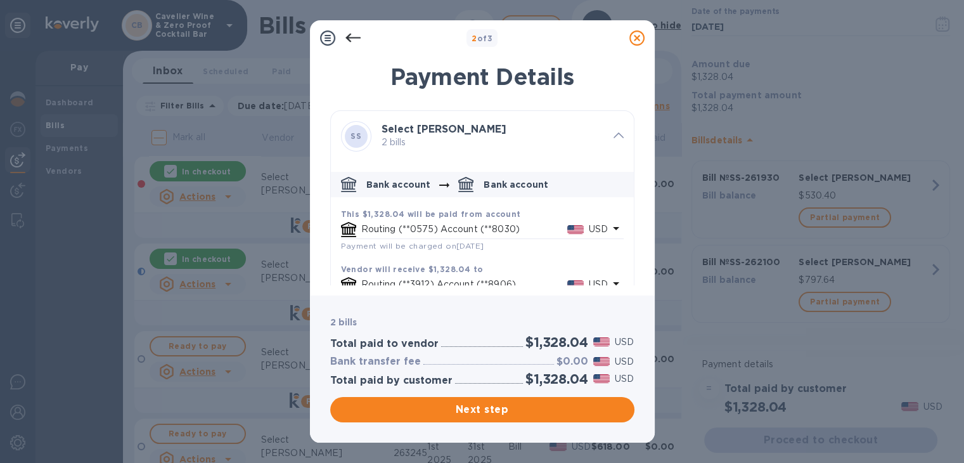
scroll to position [34, 0]
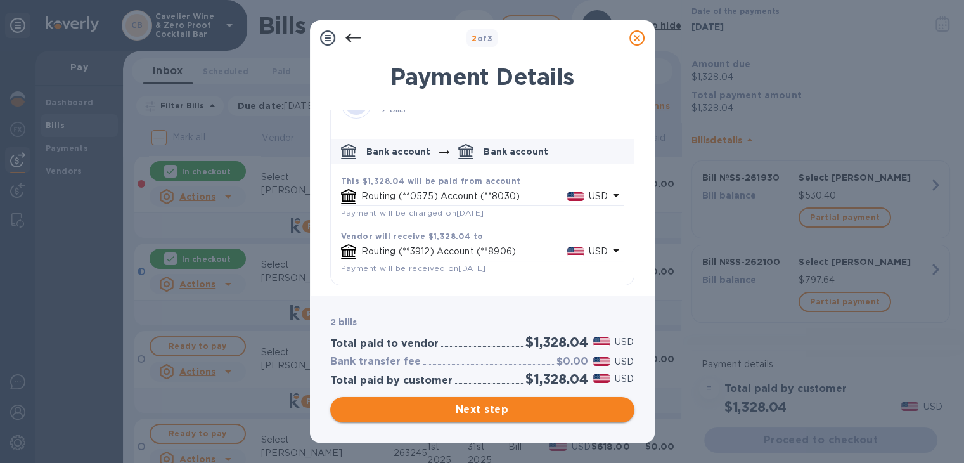
click at [560, 410] on span "Next step" at bounding box center [482, 409] width 284 height 15
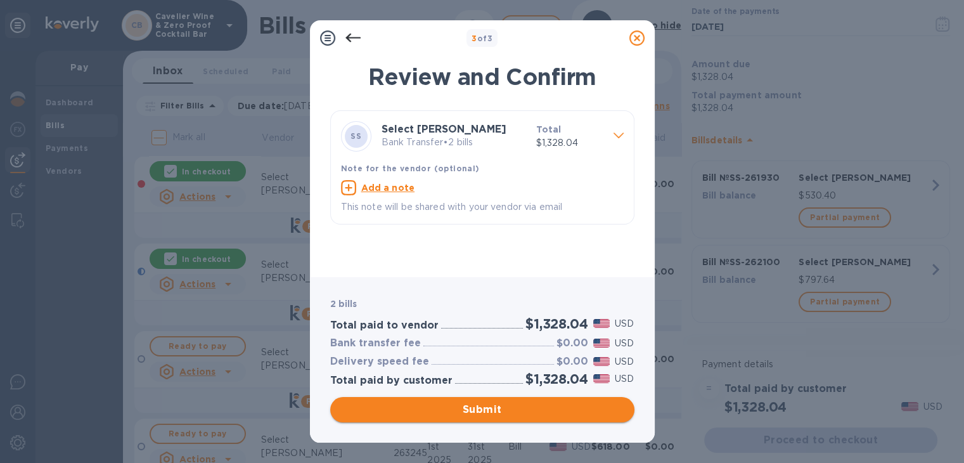
click at [560, 410] on span "Submit" at bounding box center [482, 409] width 284 height 15
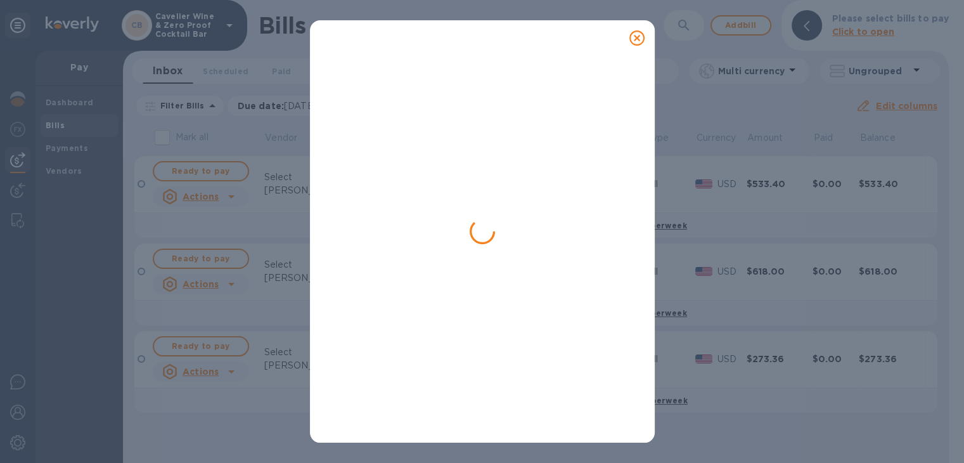
click at [489, 239] on icon at bounding box center [482, 231] width 35 height 35
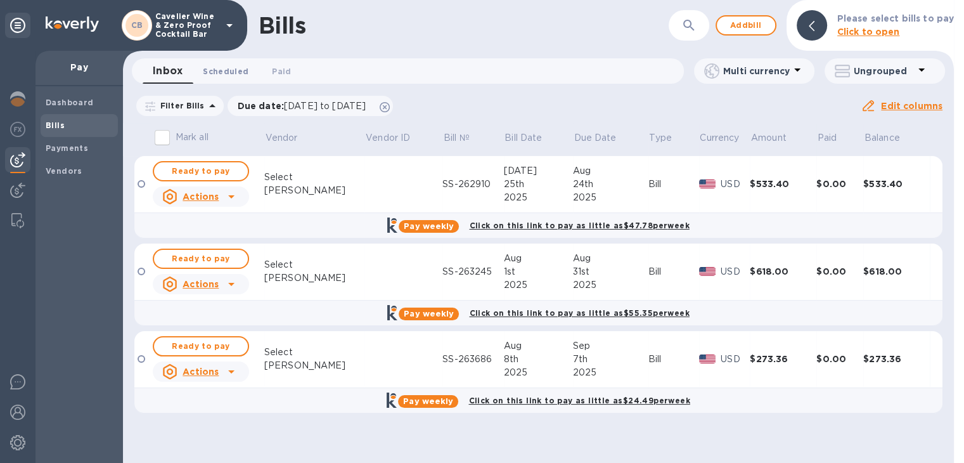
click at [223, 61] on button "Scheduled 0" at bounding box center [226, 70] width 66 height 25
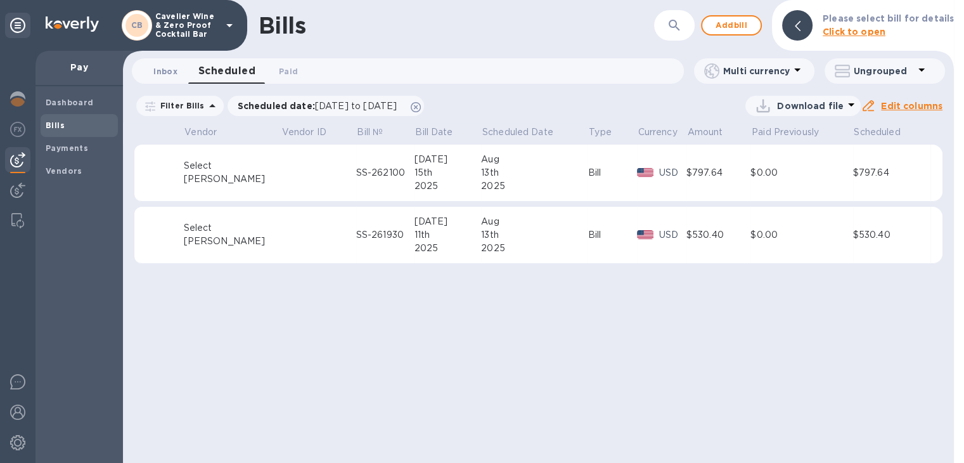
click at [156, 67] on span "Inbox 0" at bounding box center [165, 71] width 24 height 13
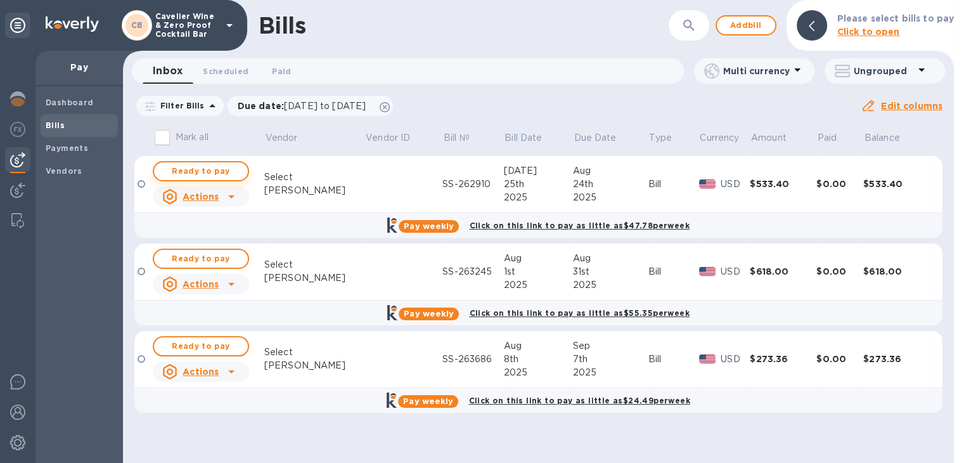
click at [185, 170] on span "Ready to pay" at bounding box center [201, 171] width 74 height 15
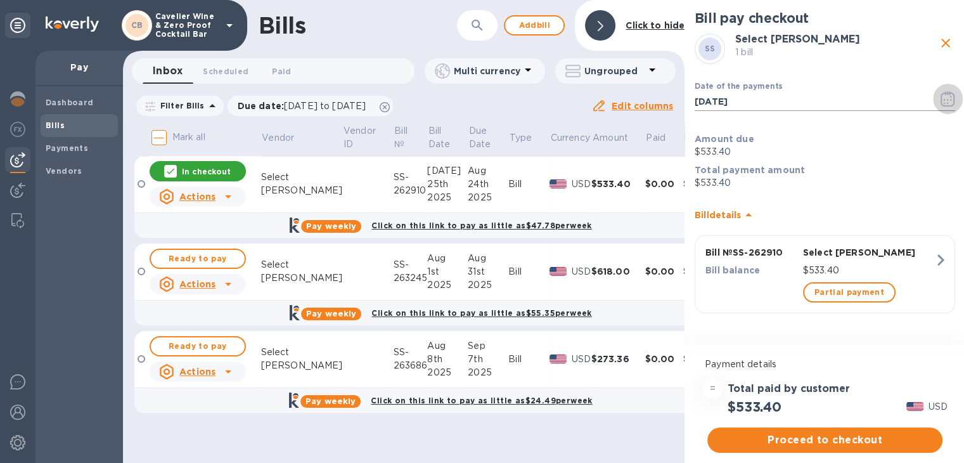
click at [951, 102] on icon "button" at bounding box center [948, 98] width 15 height 15
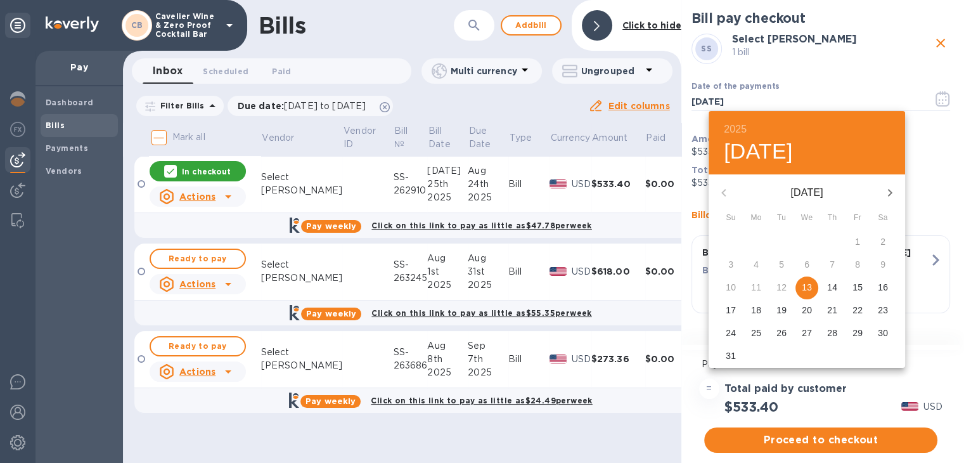
click at [852, 312] on p "22" at bounding box center [857, 310] width 10 height 13
type input "08/22/2025"
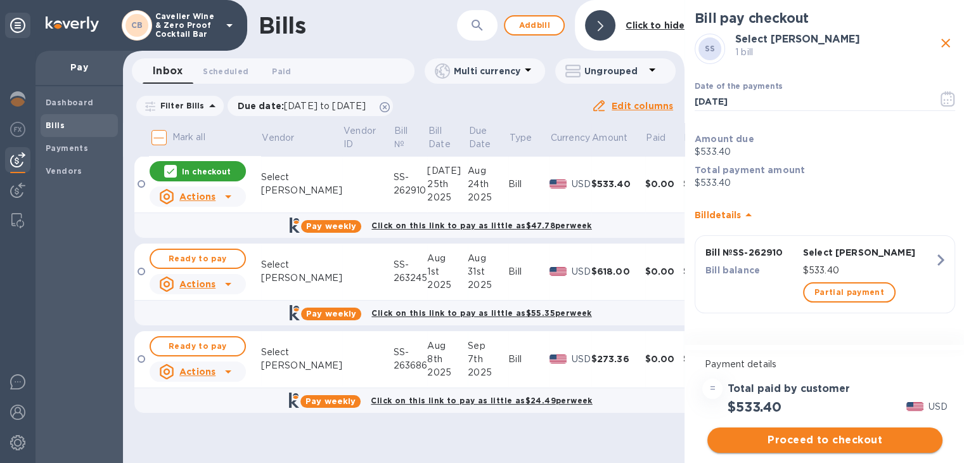
click at [845, 445] on span "Proceed to checkout" at bounding box center [824, 439] width 215 height 15
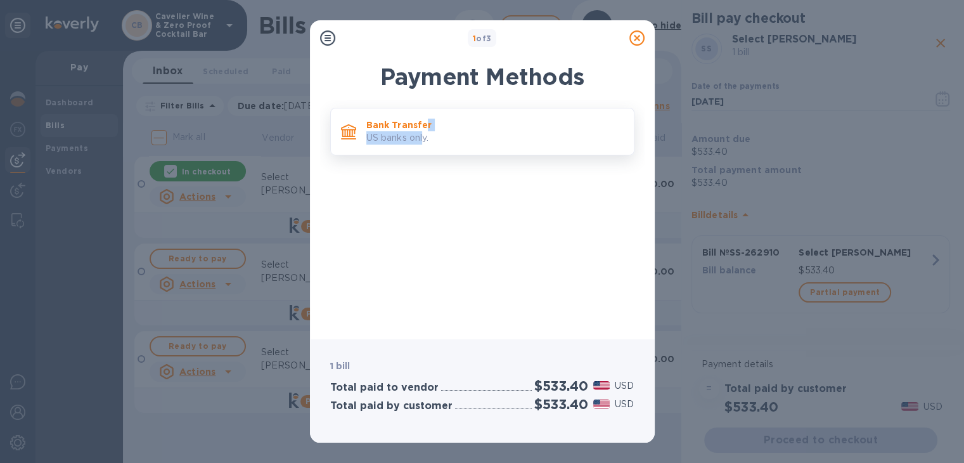
drag, startPoint x: 425, startPoint y: 105, endPoint x: 425, endPoint y: 135, distance: 29.8
click at [425, 135] on div "Bank Transfer US banks only." at bounding box center [482, 214] width 324 height 229
click at [461, 145] on div "Bank Transfer US banks only." at bounding box center [494, 131] width 267 height 36
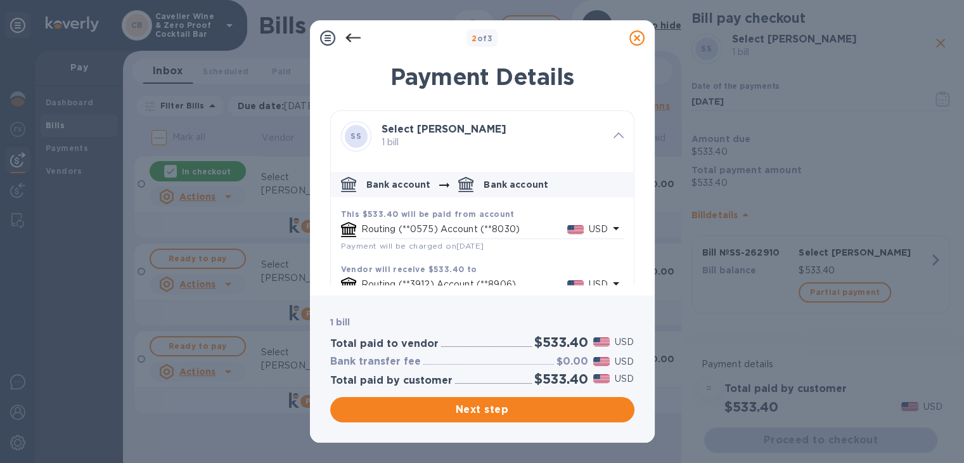
scroll to position [34, 0]
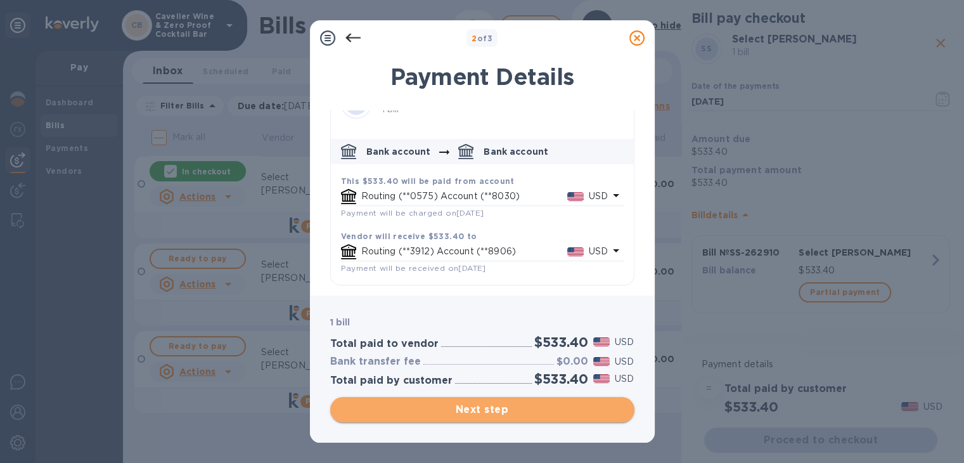
click at [565, 414] on span "Next step" at bounding box center [482, 409] width 284 height 15
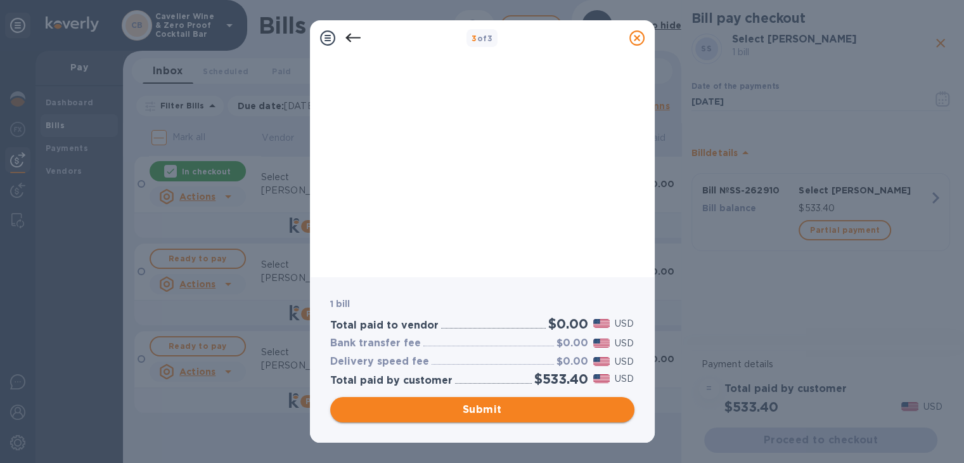
click at [542, 411] on span "Submit" at bounding box center [482, 409] width 284 height 15
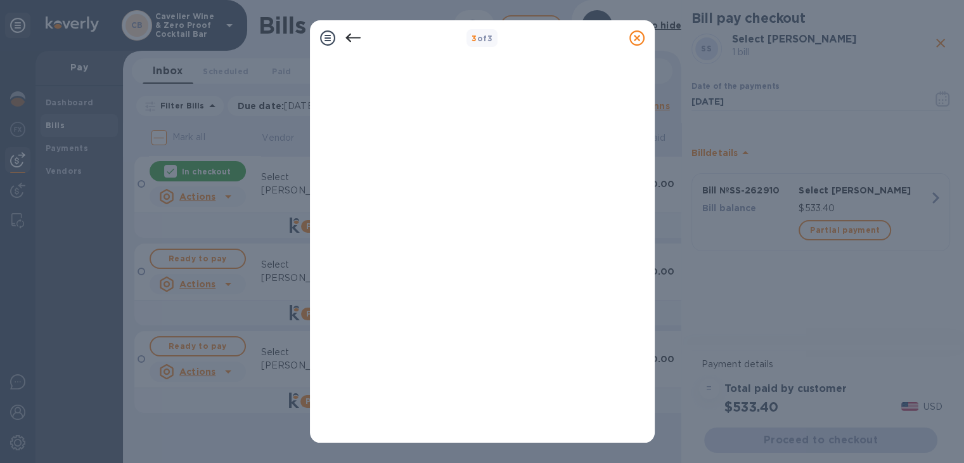
click at [639, 41] on icon at bounding box center [636, 37] width 15 height 15
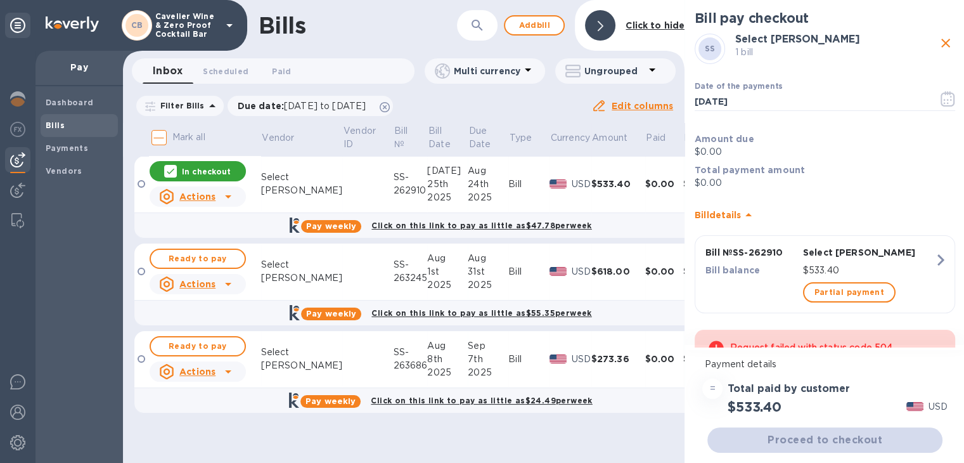
click at [944, 41] on icon "close" at bounding box center [945, 42] width 15 height 15
